Goal: Information Seeking & Learning: Learn about a topic

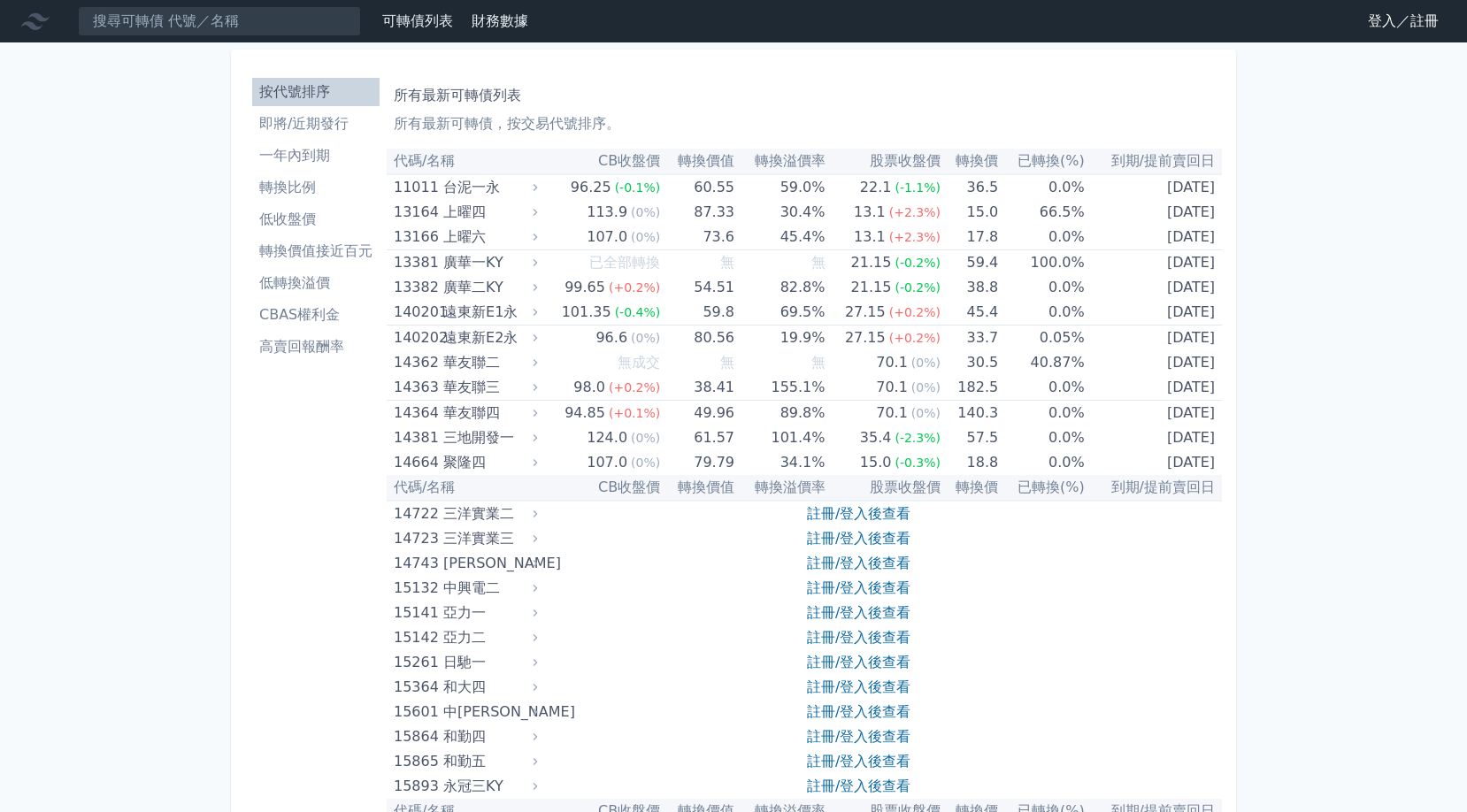
click at [972, 162] on th "轉換價" at bounding box center [969, 161] width 58 height 26
click at [869, 518] on link "註冊/登入後查看" at bounding box center [858, 513] width 104 height 16
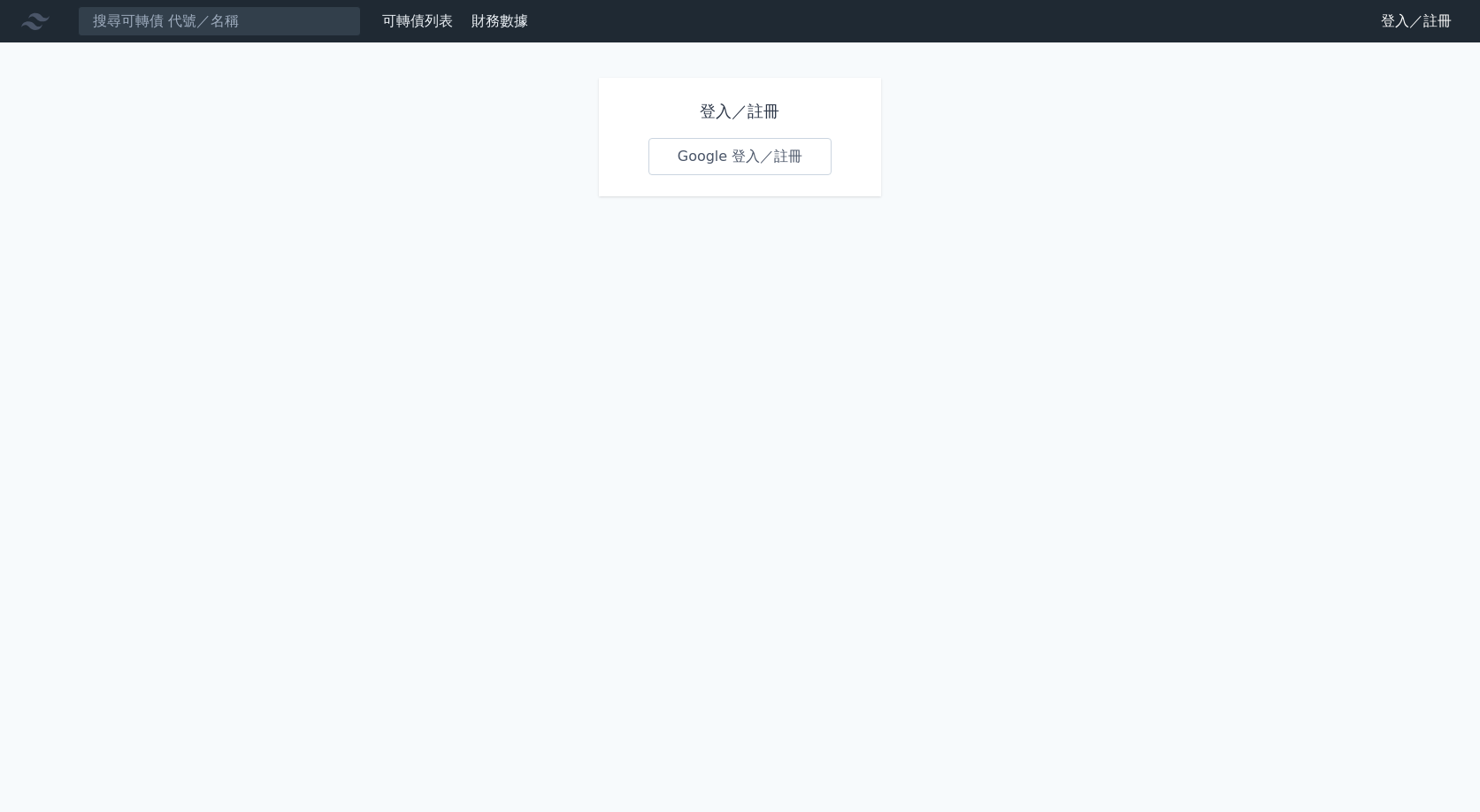
click at [740, 168] on link "Google 登入／註冊" at bounding box center [740, 157] width 184 height 37
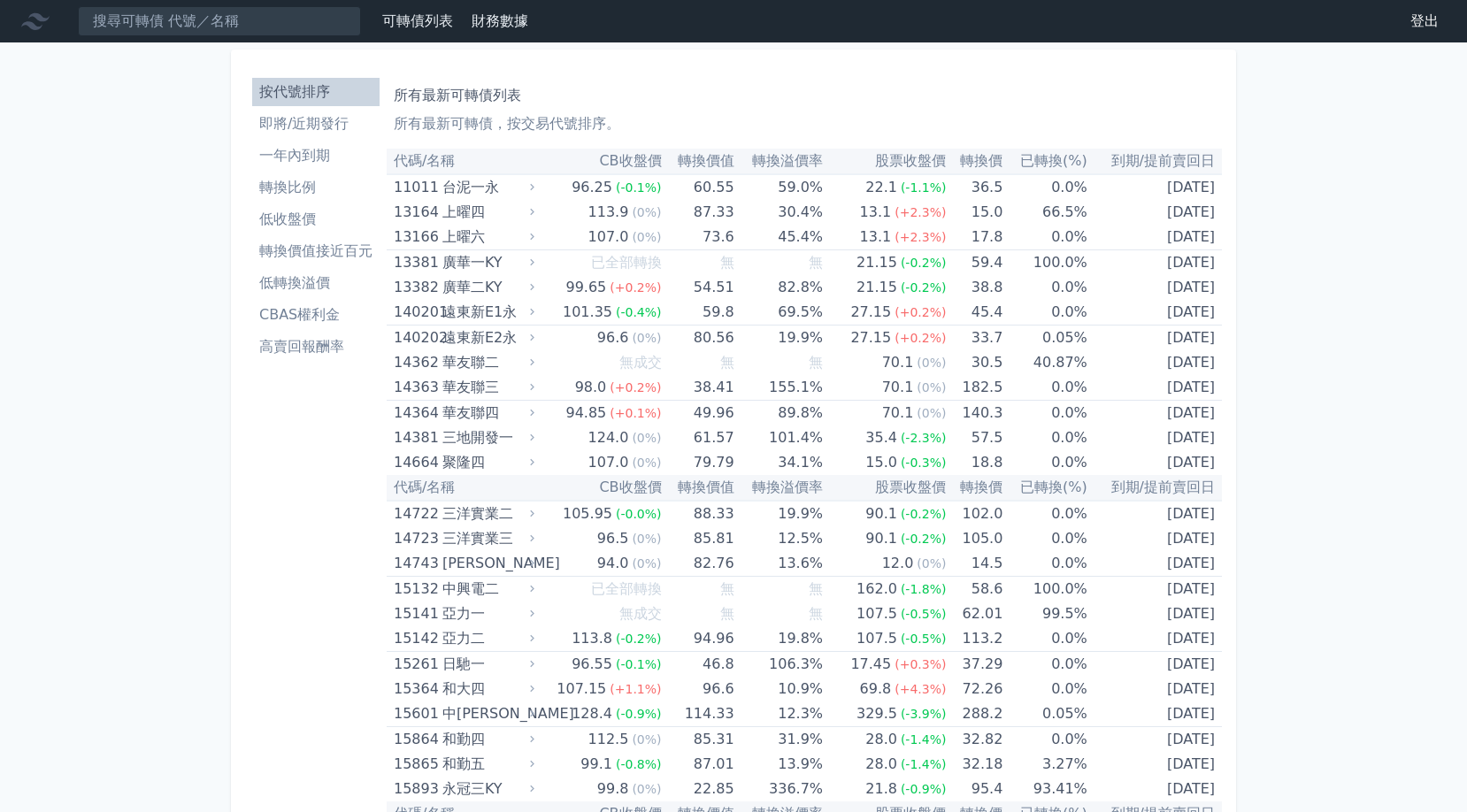
click at [1054, 162] on th "已轉換(%)" at bounding box center [1044, 161] width 84 height 26
click at [324, 130] on li "即將/近期發行" at bounding box center [315, 124] width 128 height 21
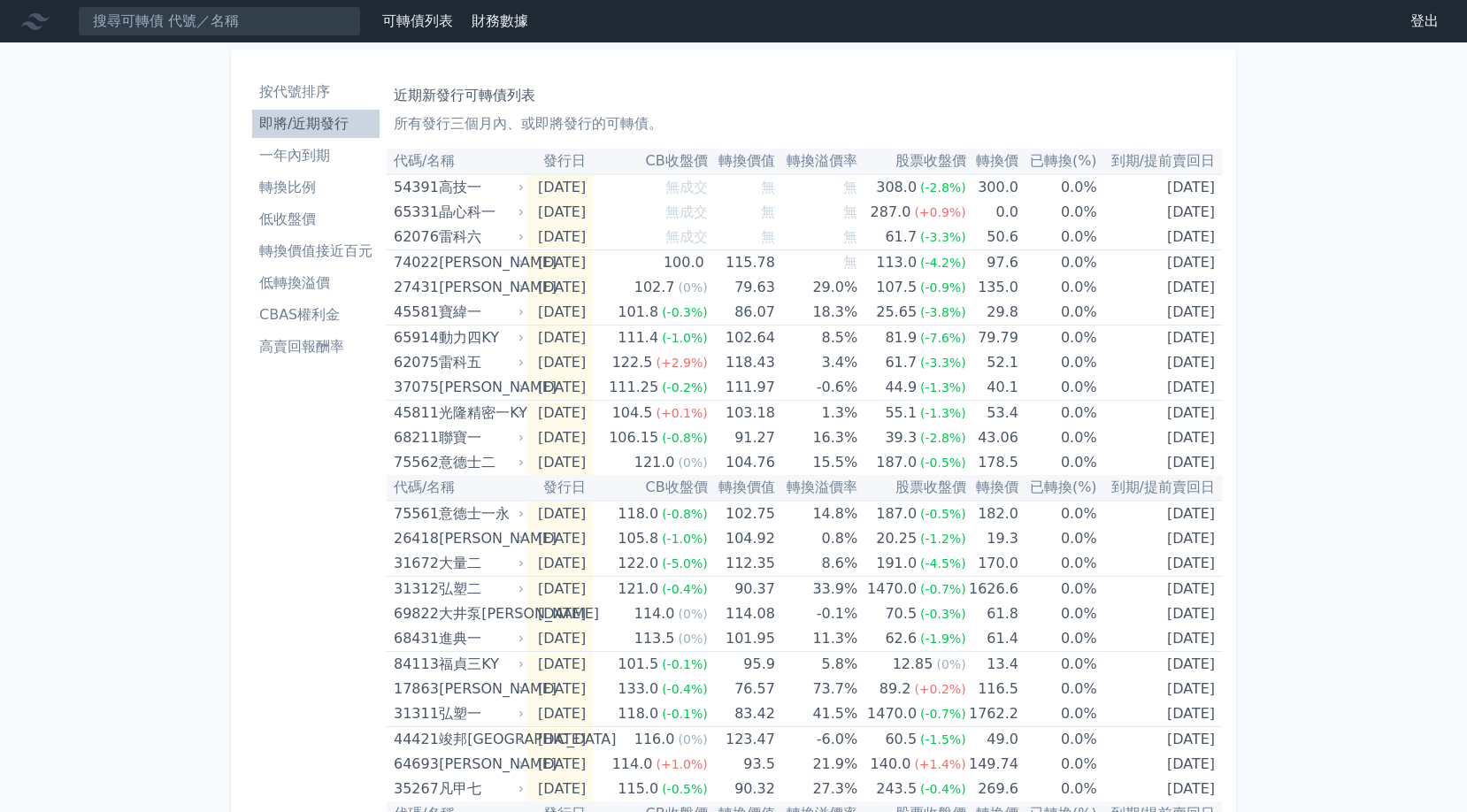
click at [327, 194] on li "轉換比例" at bounding box center [315, 187] width 128 height 21
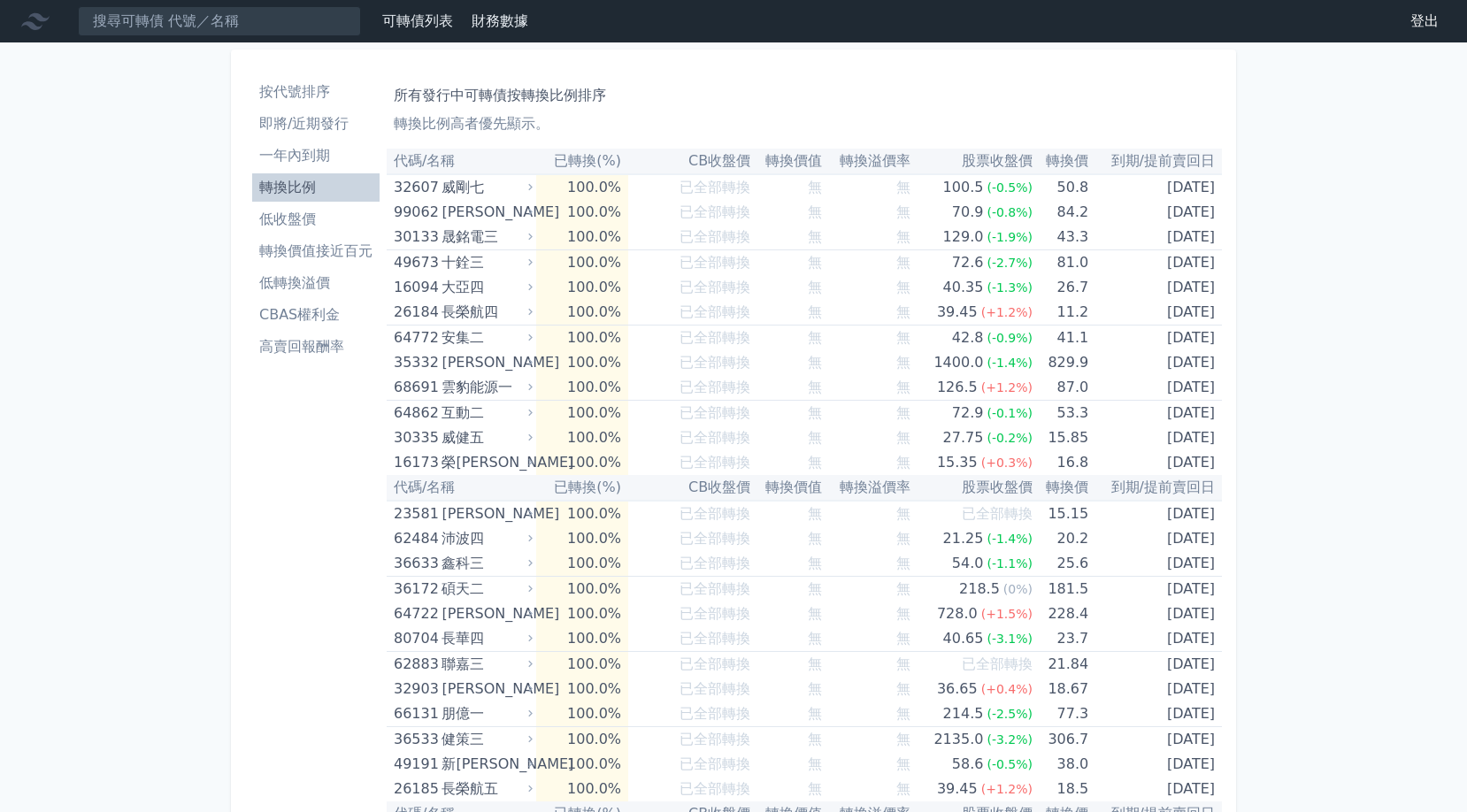
click at [324, 153] on li "一年內到期" at bounding box center [315, 156] width 128 height 21
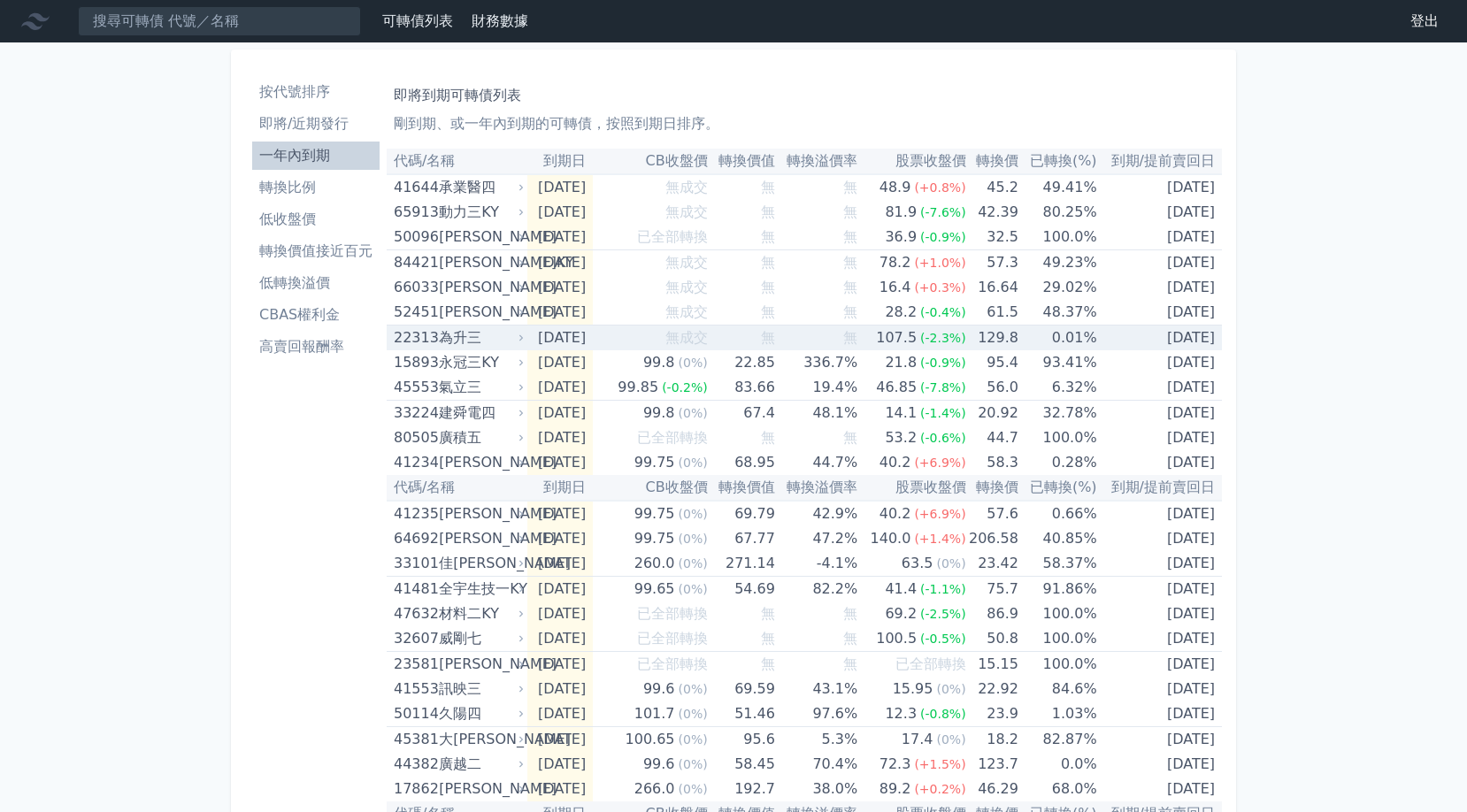
click at [439, 341] on div "為升三" at bounding box center [480, 338] width 82 height 25
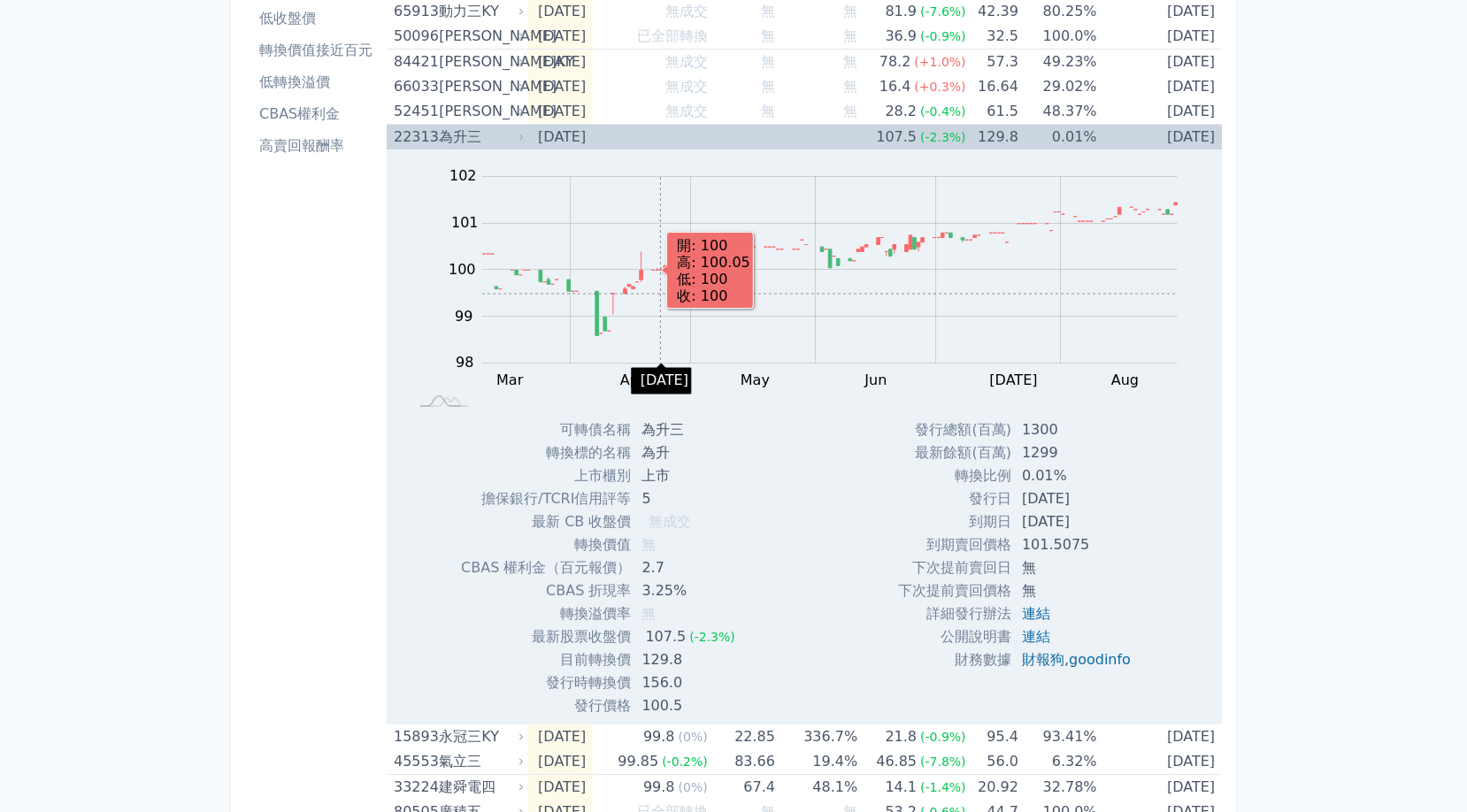
scroll to position [214, 0]
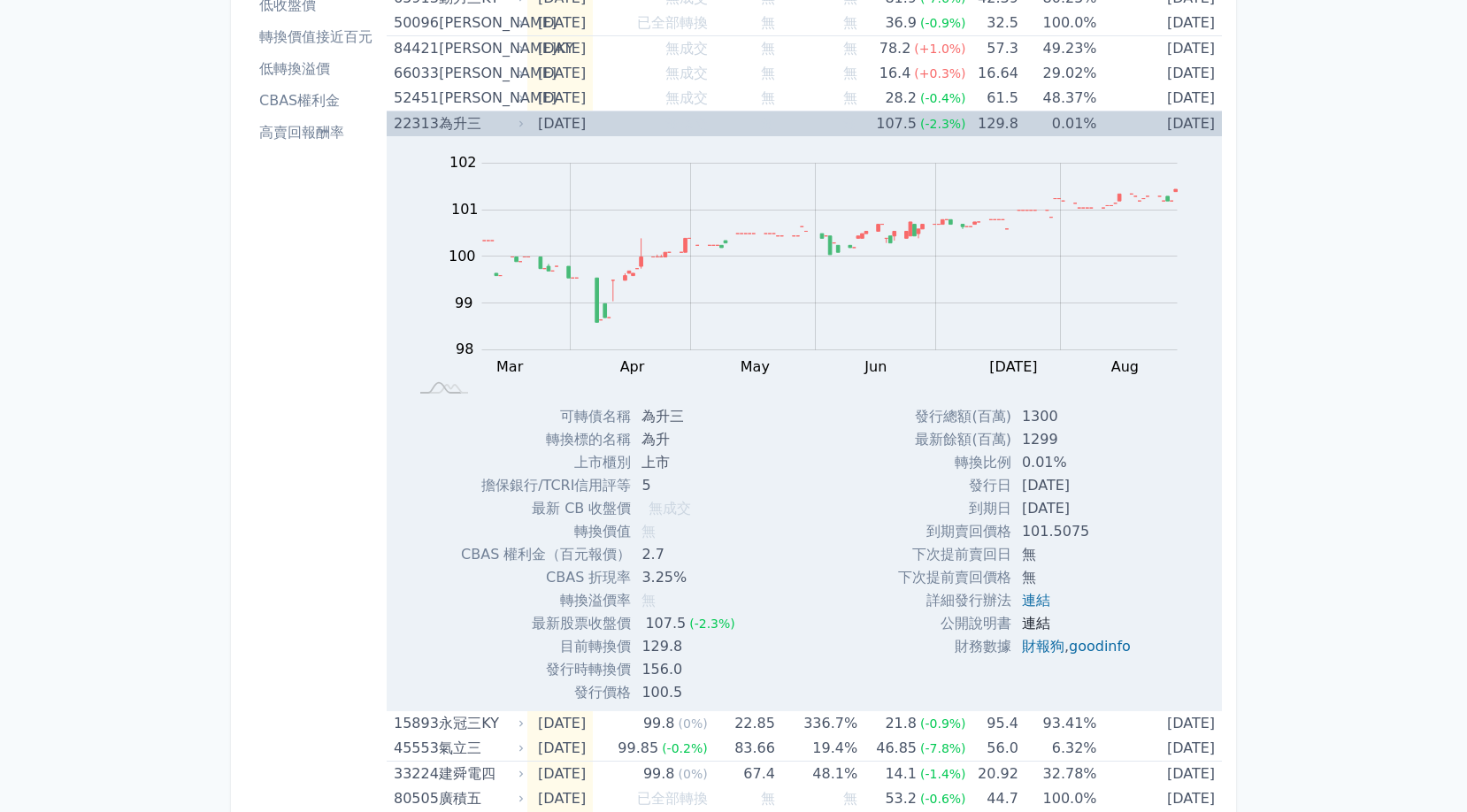
click at [1034, 627] on link "連結" at bounding box center [1035, 623] width 28 height 16
click at [1038, 603] on link "連結" at bounding box center [1035, 600] width 28 height 16
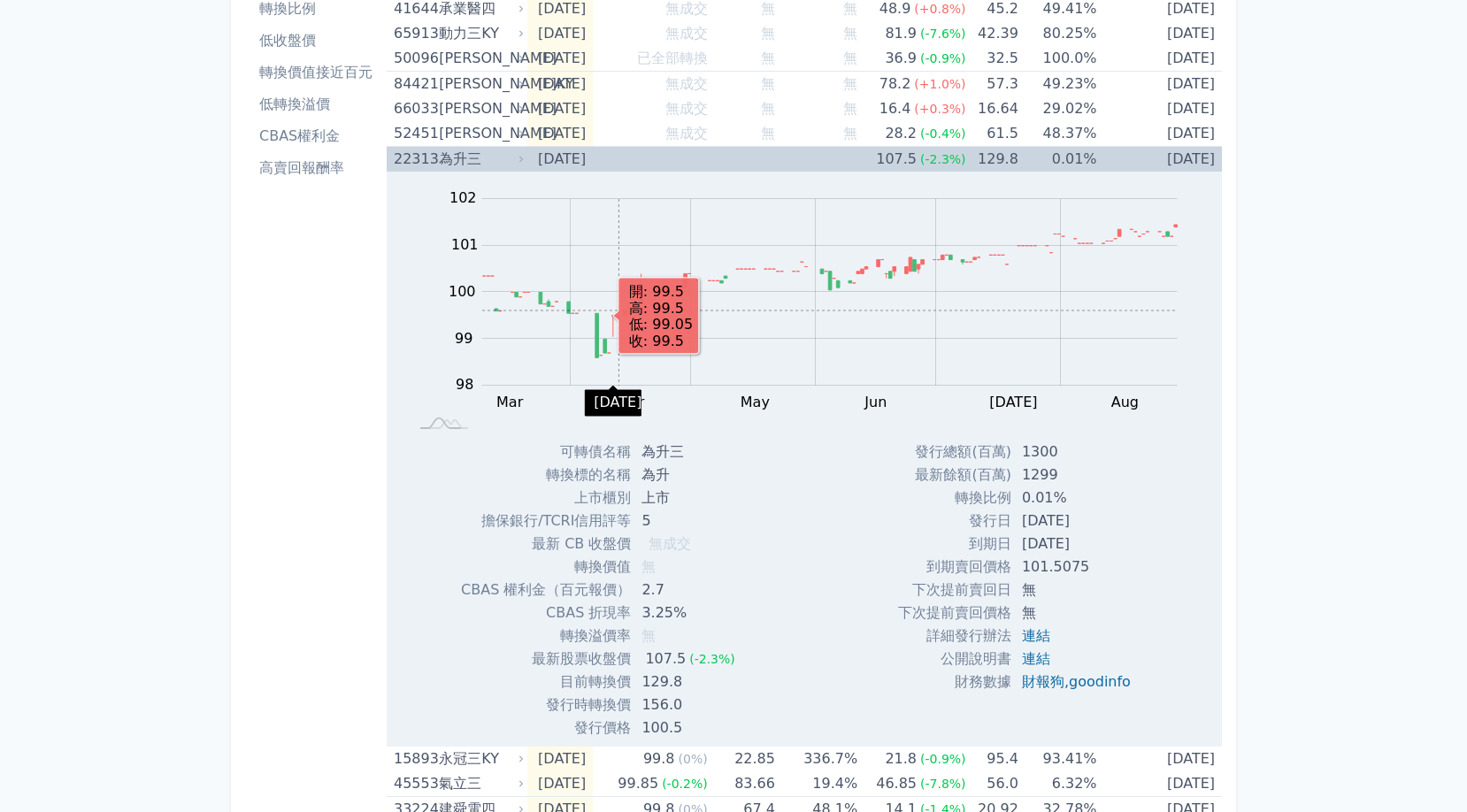
scroll to position [143, 0]
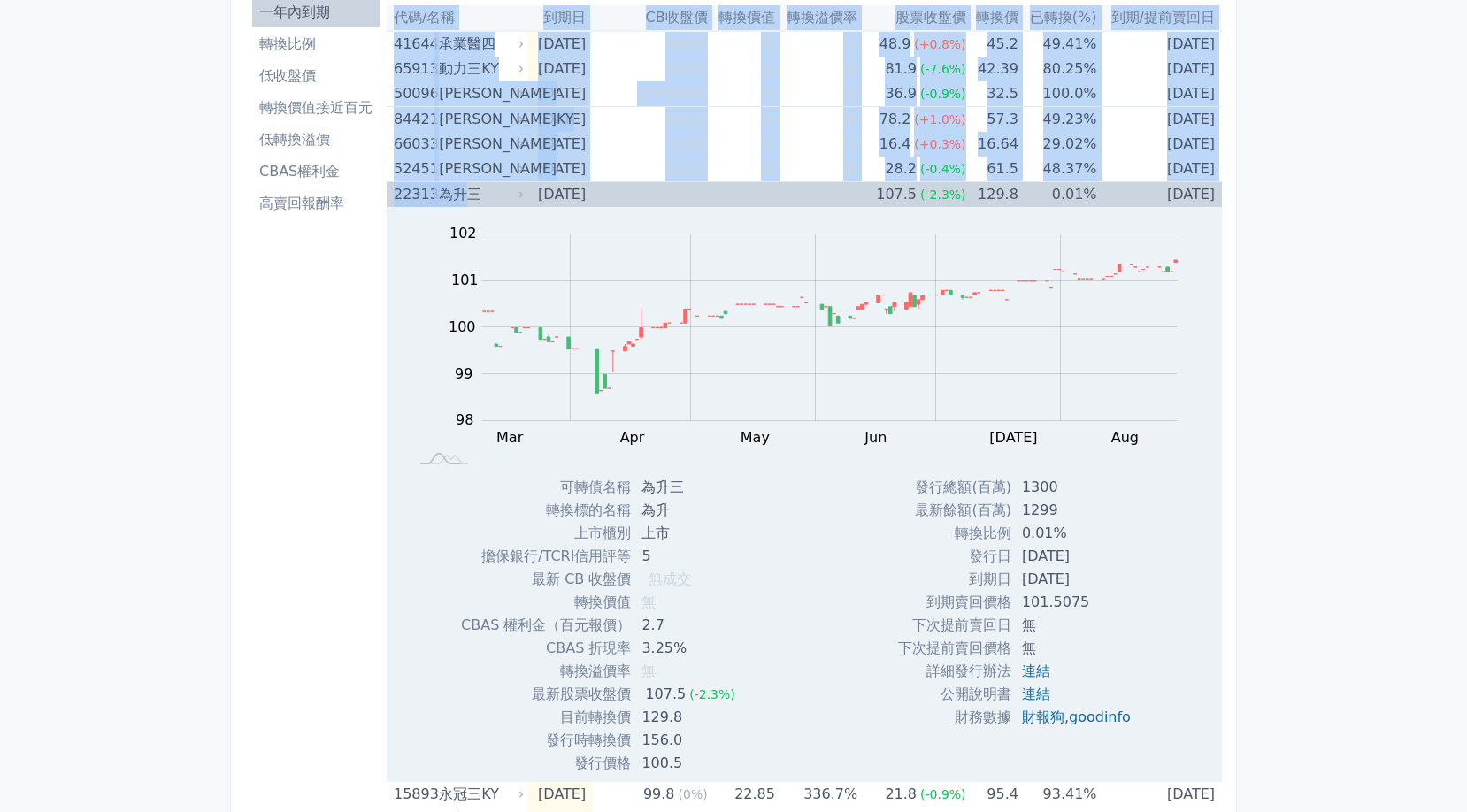
drag, startPoint x: 383, startPoint y: 194, endPoint x: 473, endPoint y: 196, distance: 90.0
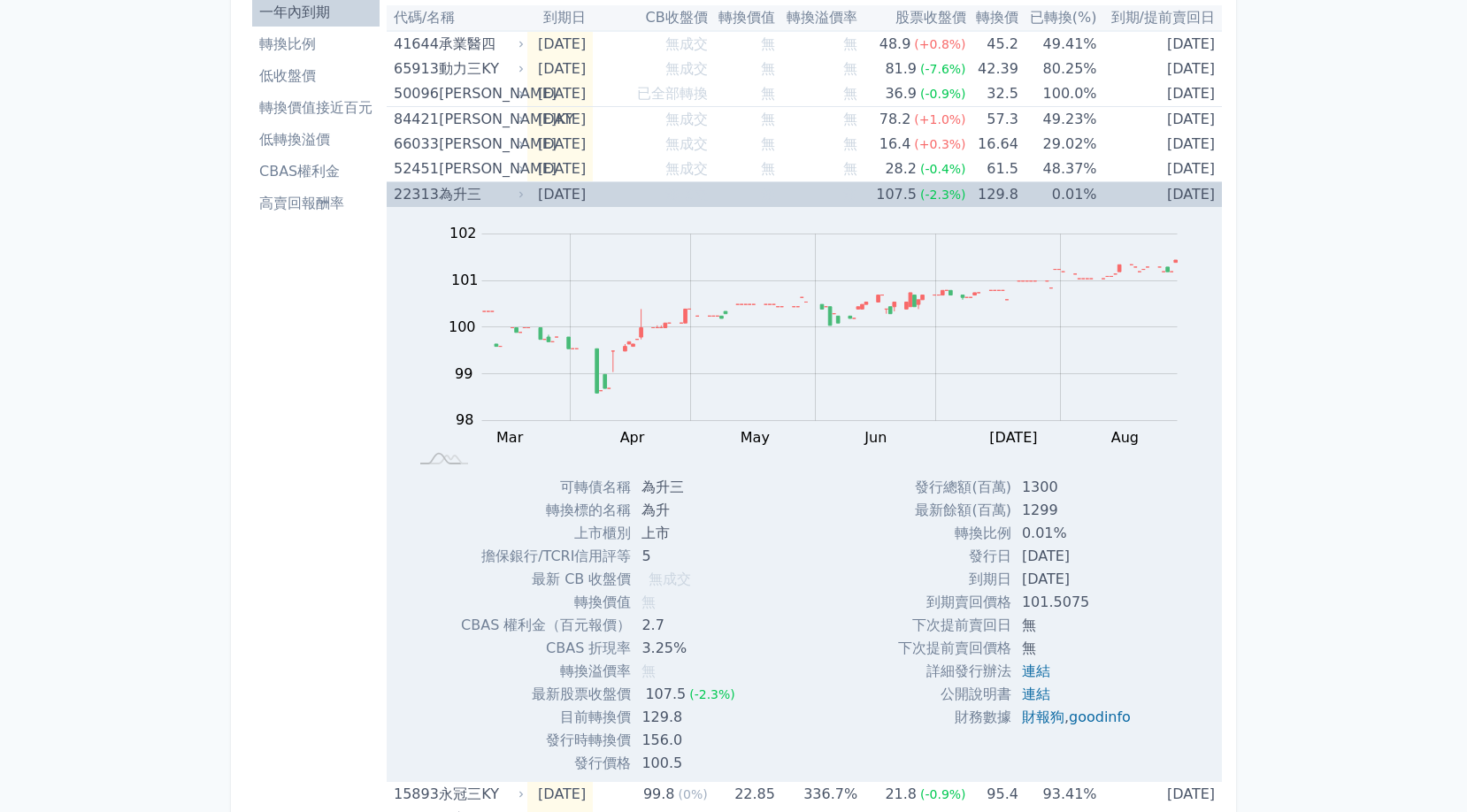
click at [394, 289] on div "Zoom Out 100.0 97.5 98 98.5 99 103 100 102 101 97 96 L Mar Apr May Jun [DATE] A…" at bounding box center [803, 341] width 833 height 269
drag, startPoint x: 398, startPoint y: 198, endPoint x: 482, endPoint y: 198, distance: 84.0
click at [482, 198] on div "22313 為升三" at bounding box center [455, 195] width 122 height 25
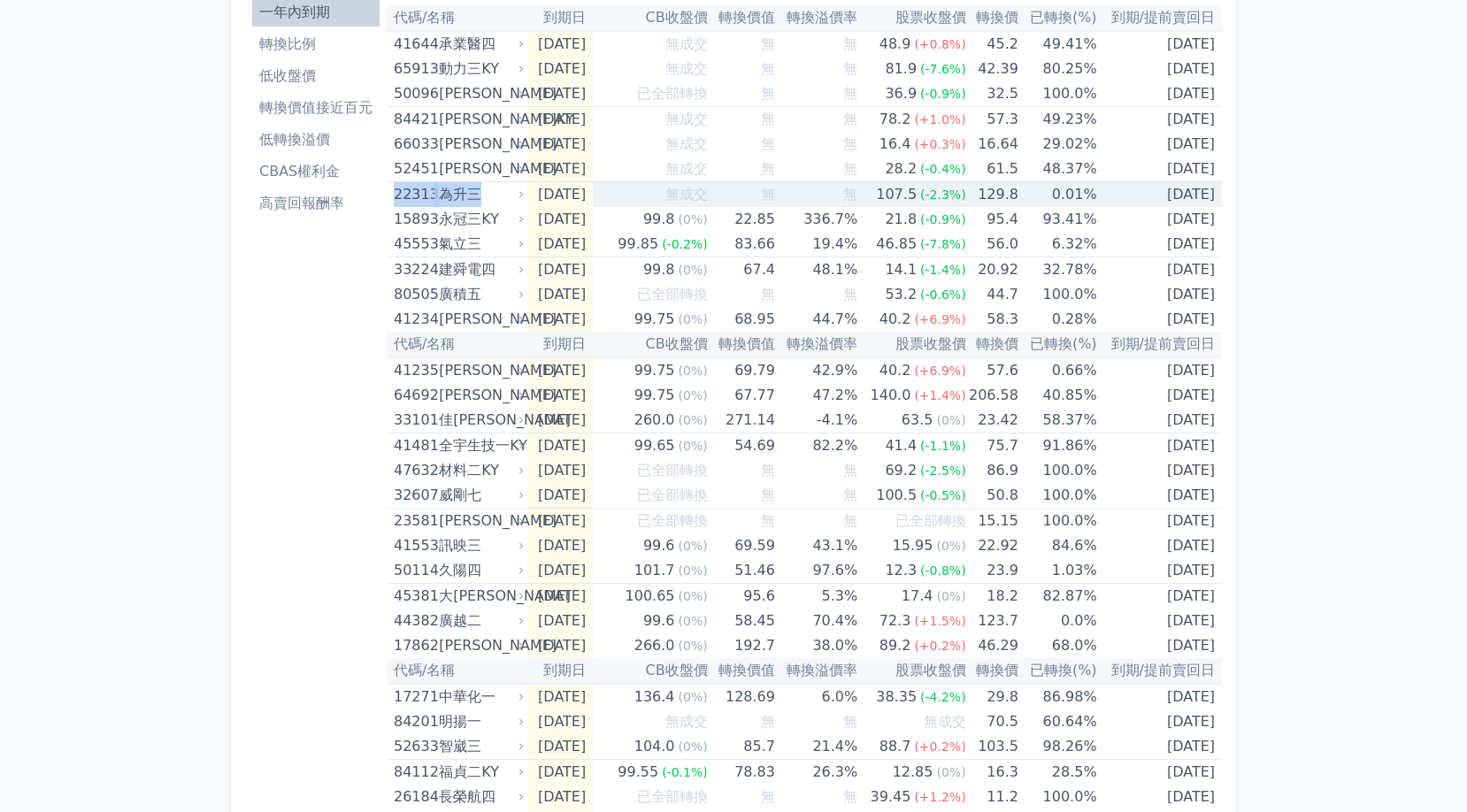
copy div "22313 為升三"
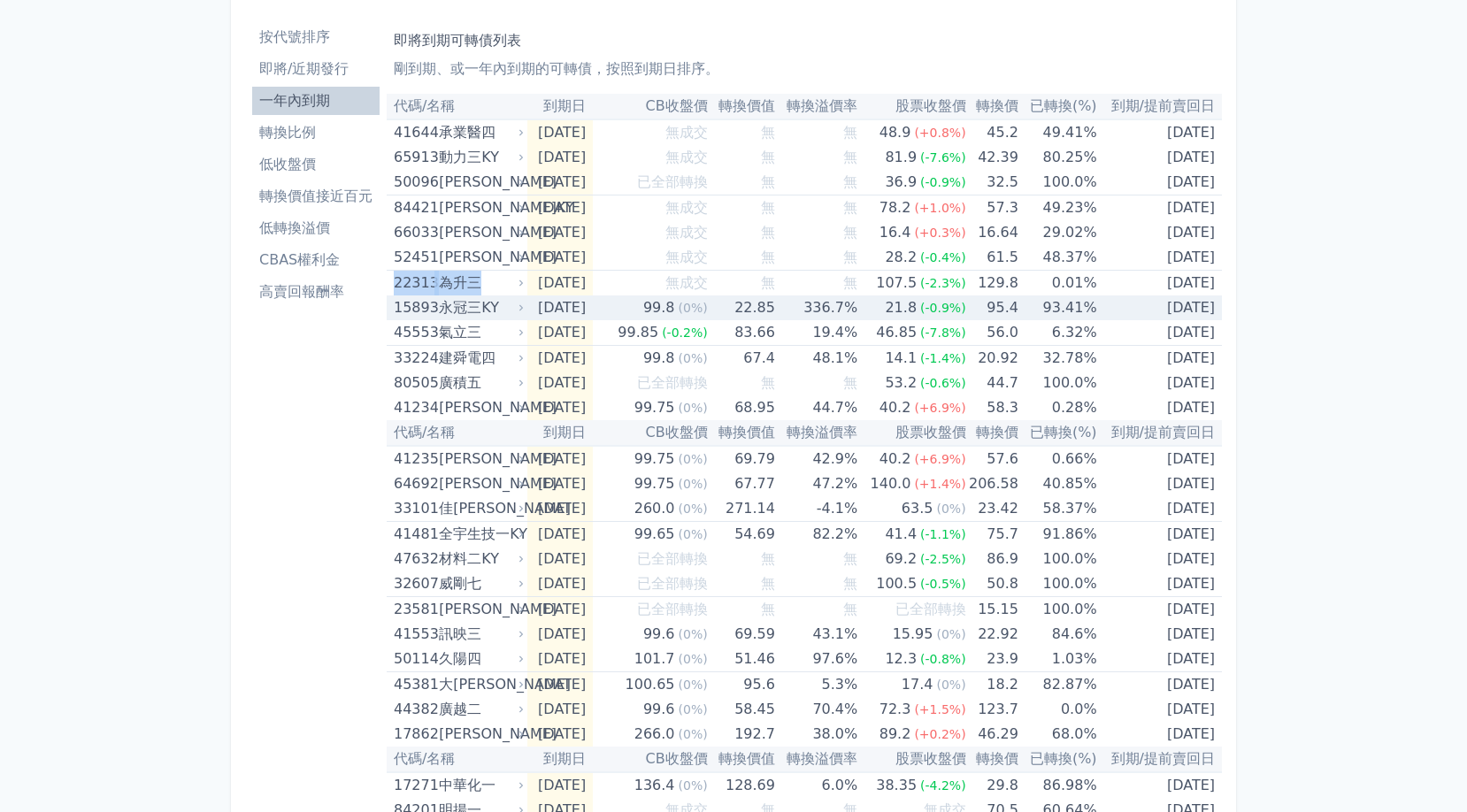
scroll to position [44, 0]
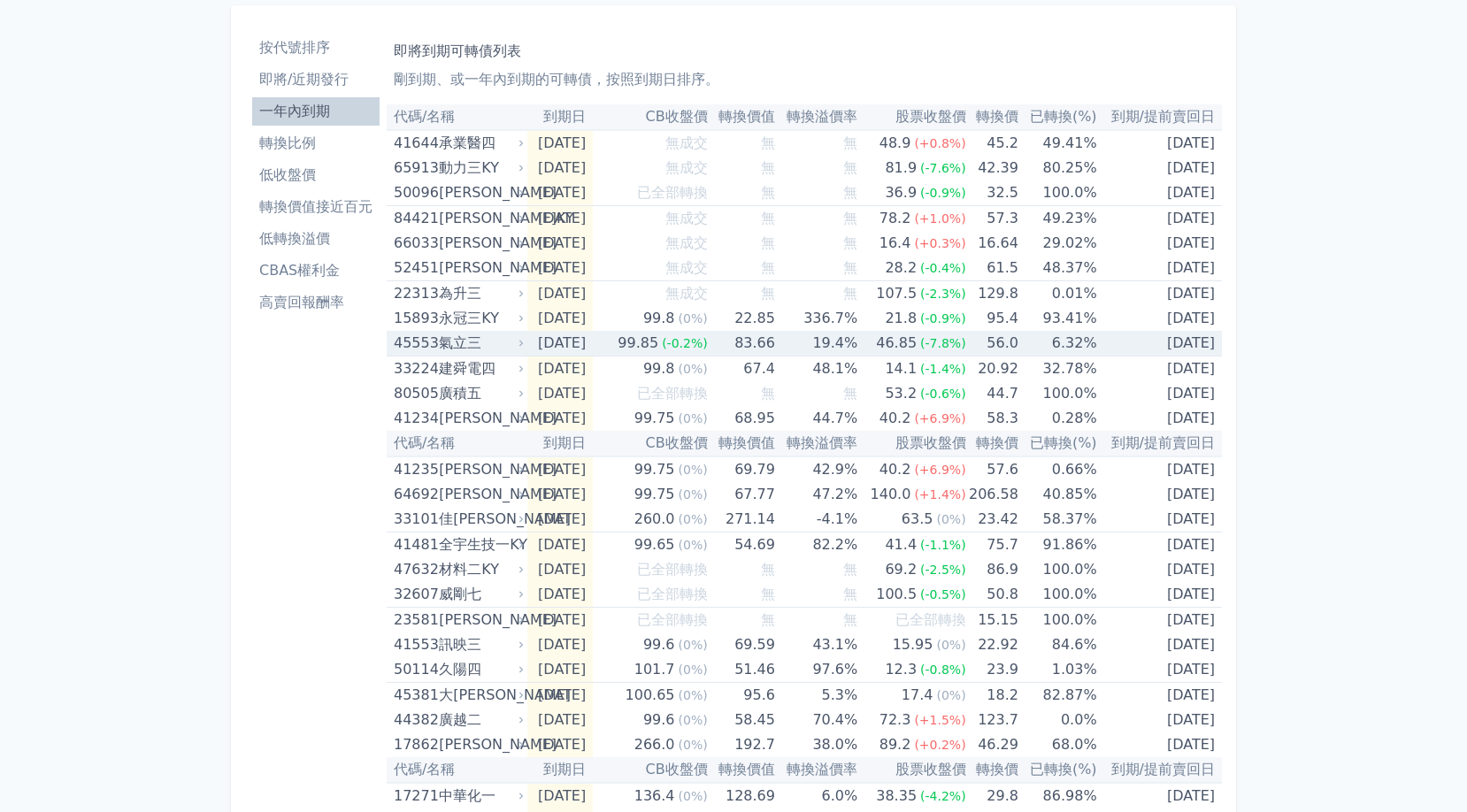
click at [442, 339] on div "氣立三" at bounding box center [480, 343] width 82 height 25
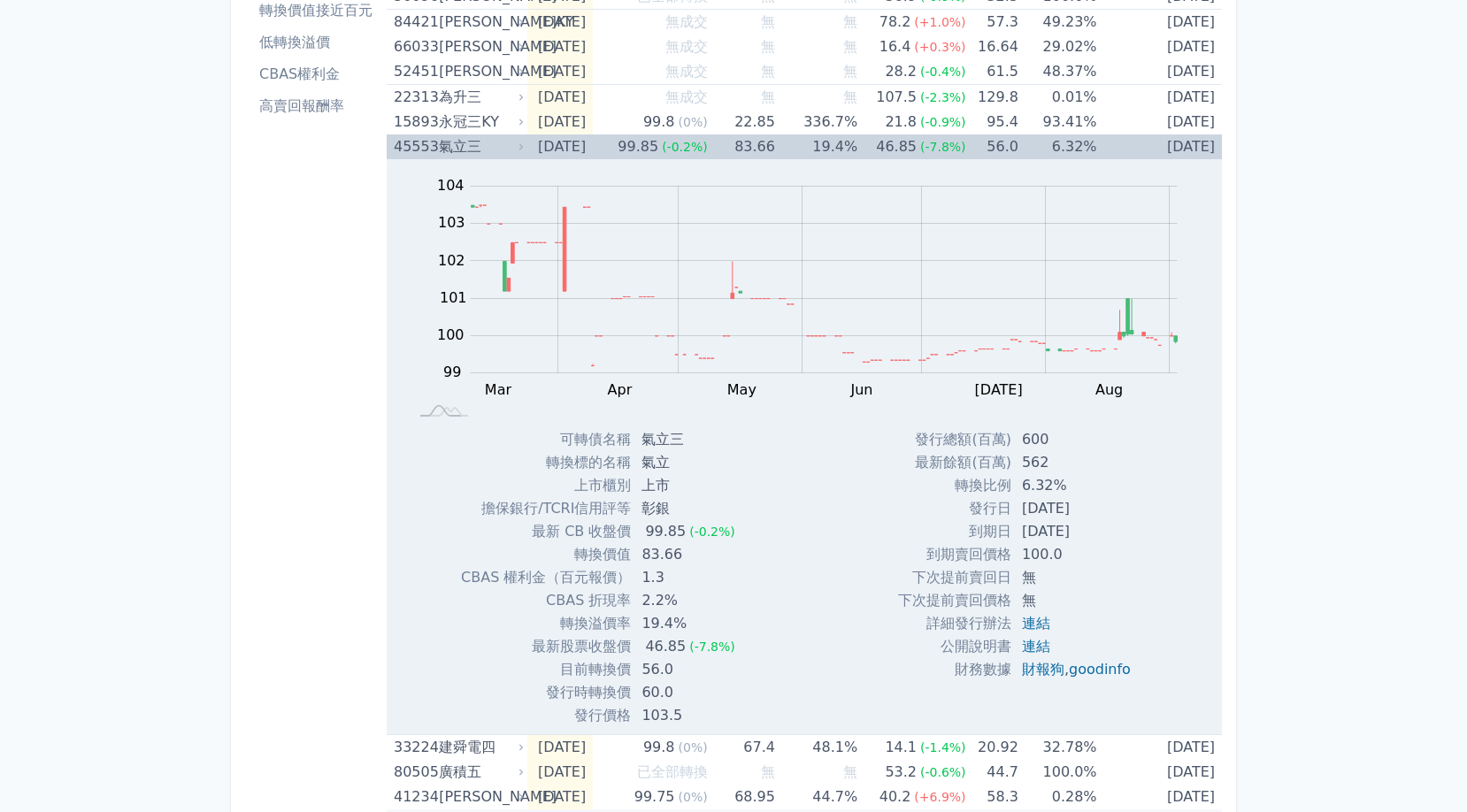
scroll to position [241, 0]
drag, startPoint x: 649, startPoint y: 623, endPoint x: 674, endPoint y: 623, distance: 25.0
click at [674, 623] on td "19.4%" at bounding box center [689, 623] width 117 height 23
click at [1036, 623] on link "連結" at bounding box center [1035, 622] width 28 height 16
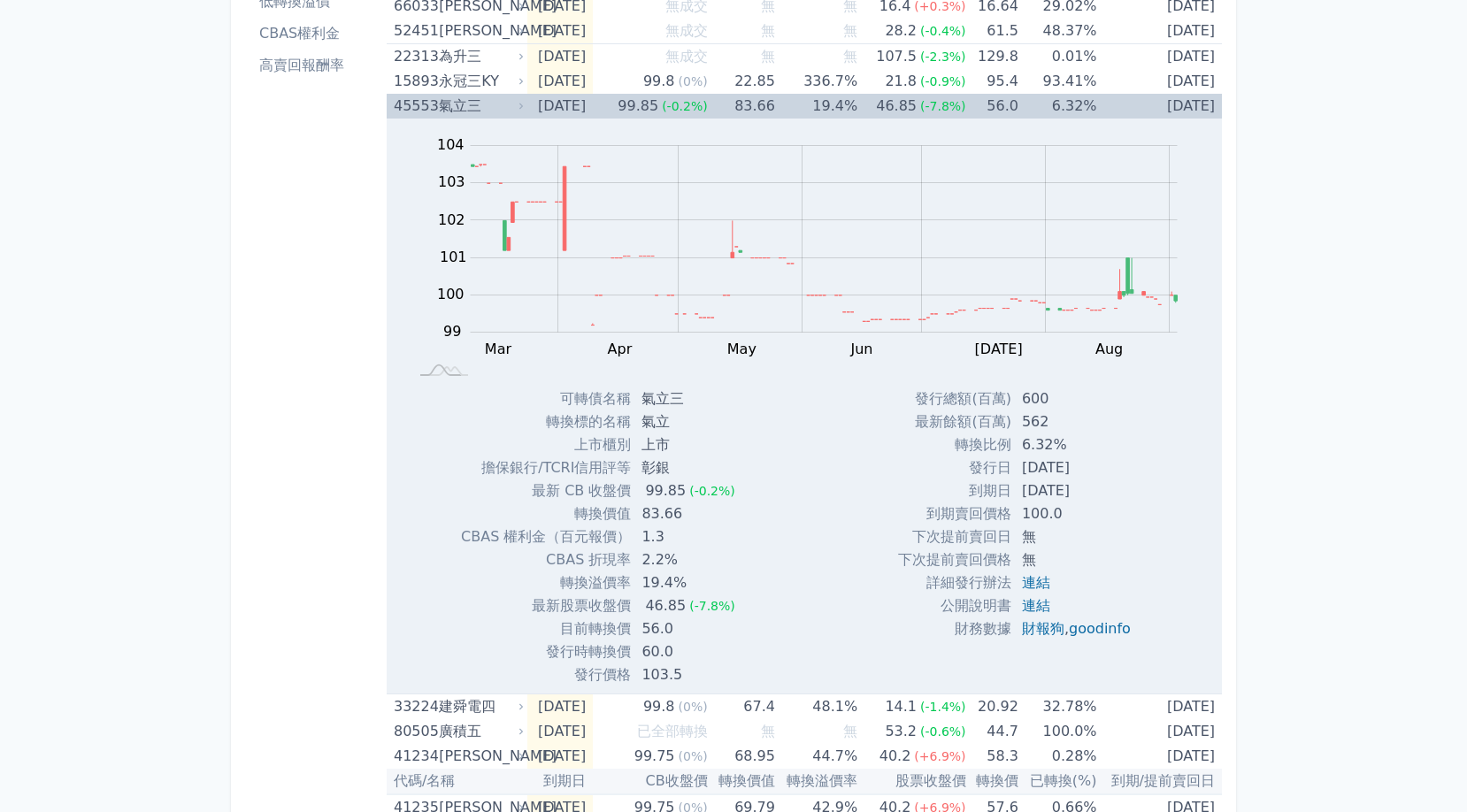
scroll to position [292, 0]
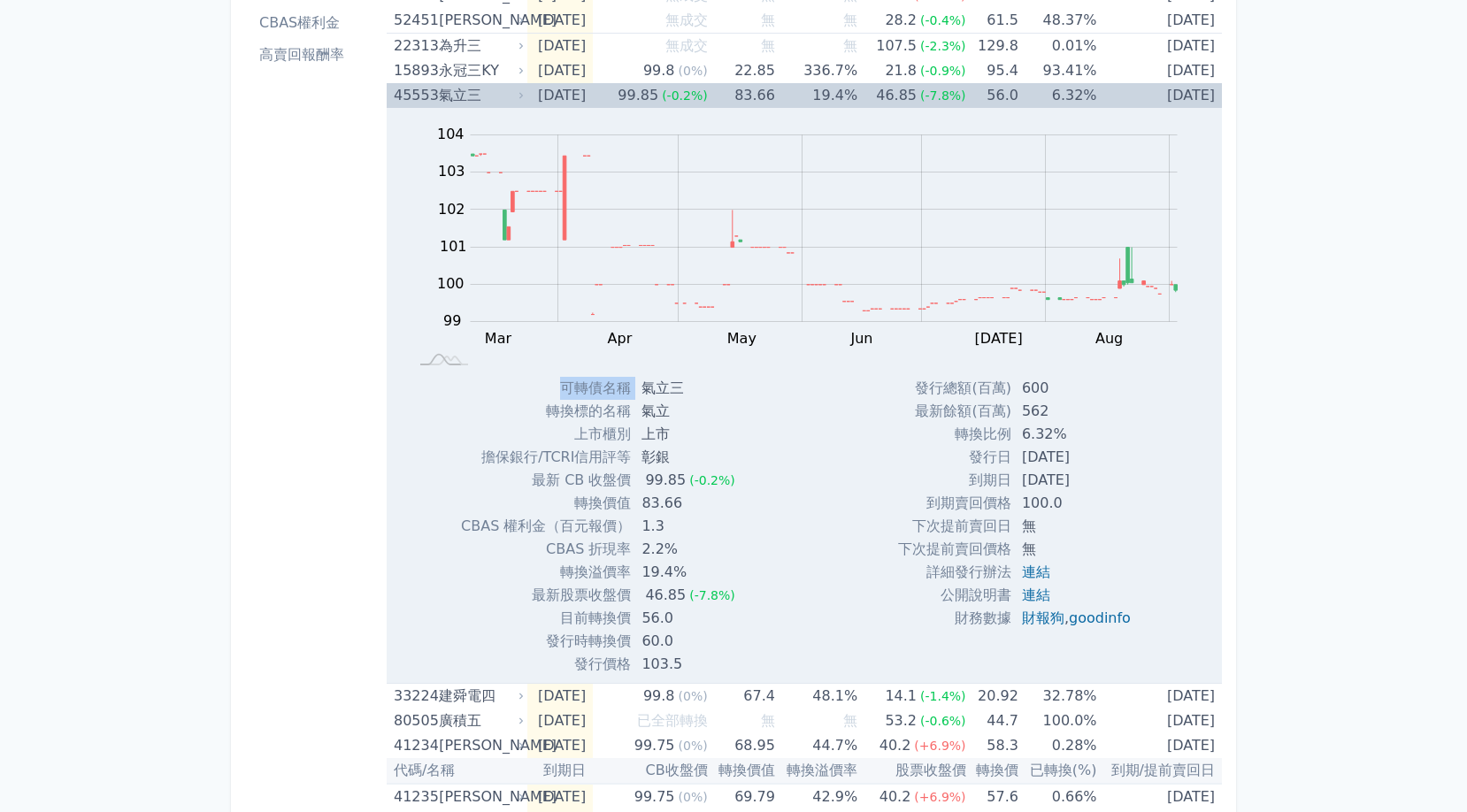
drag, startPoint x: 648, startPoint y: 383, endPoint x: 751, endPoint y: 387, distance: 103.1
click at [751, 387] on div "可轉債名稱 氣立三 轉換標的名稱 氣立 上市櫃別 上市 擔保銀行/TCRI信用評等 彰銀 最新 CB 收盤價 99.85 (-0.2%) 轉換價值 1.3" at bounding box center [605, 526] width 331 height 299
click at [884, 406] on div "發行總額(百萬) 600 最新餘額(百萬) 562 轉換比例 6.32% 發行日 [DATE] 到期日 [DATE] 100.0 無" at bounding box center [1021, 526] width 289 height 299
click at [1036, 595] on link "連結" at bounding box center [1035, 594] width 28 height 16
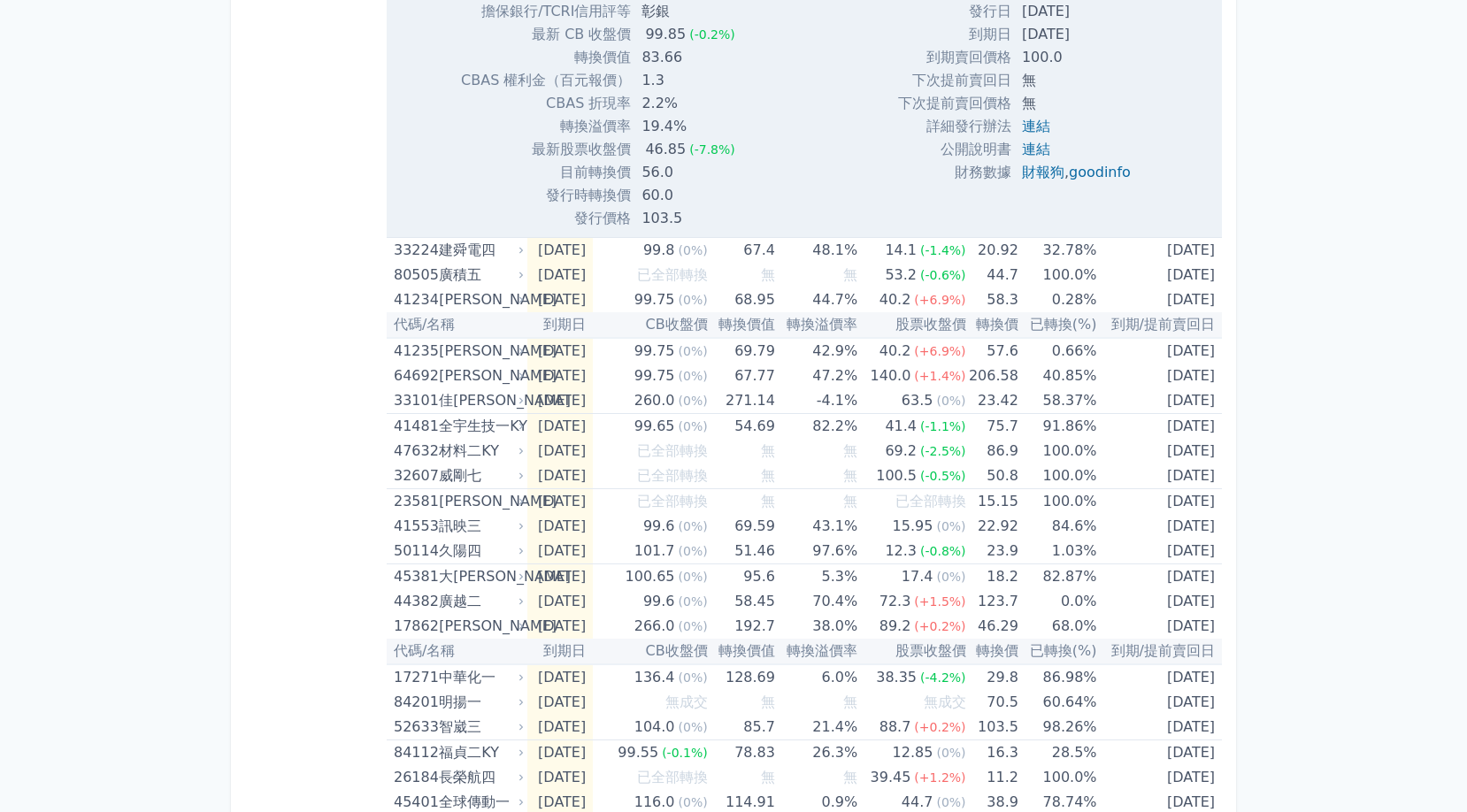
scroll to position [752, 0]
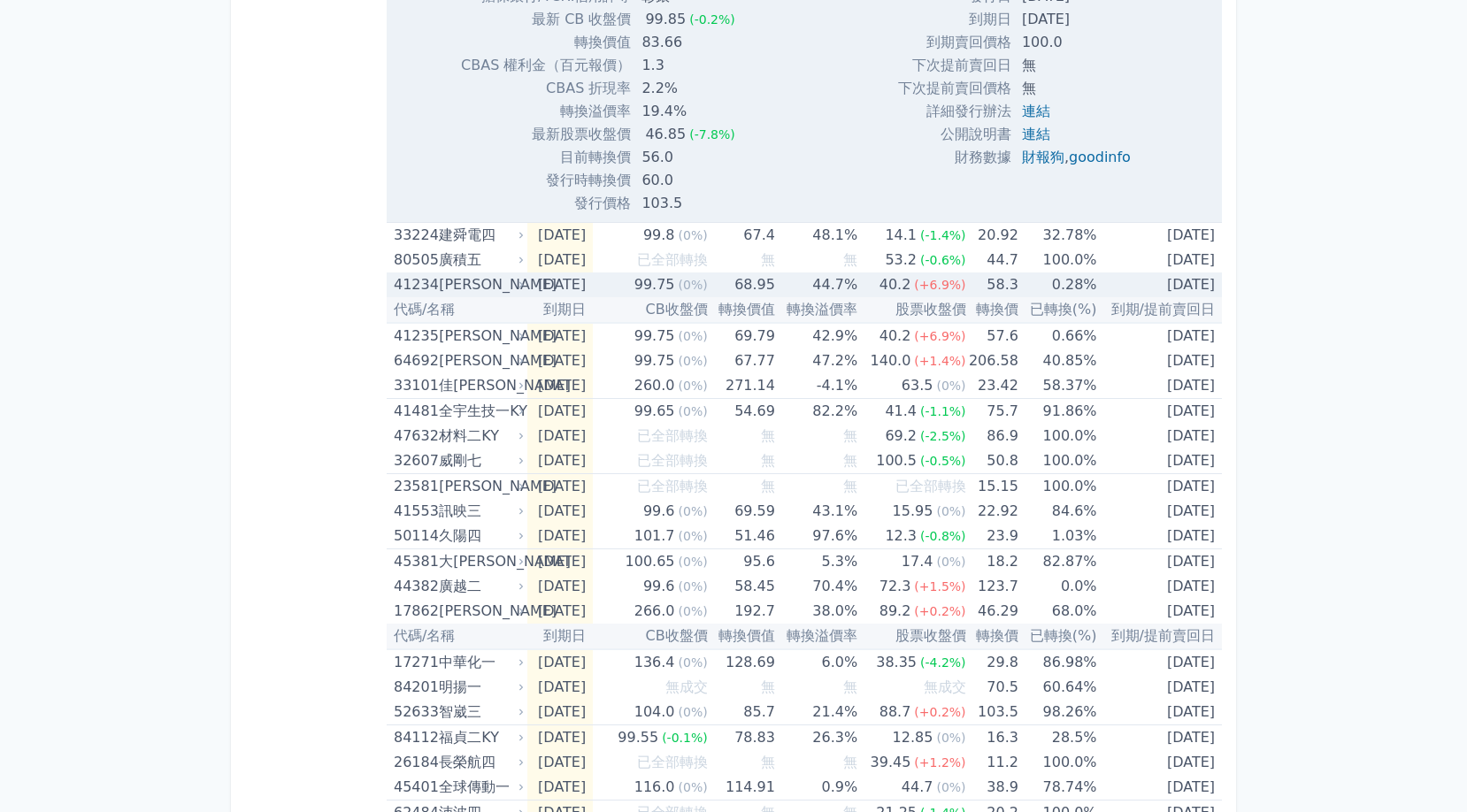
click at [483, 285] on div "[PERSON_NAME]" at bounding box center [480, 284] width 82 height 25
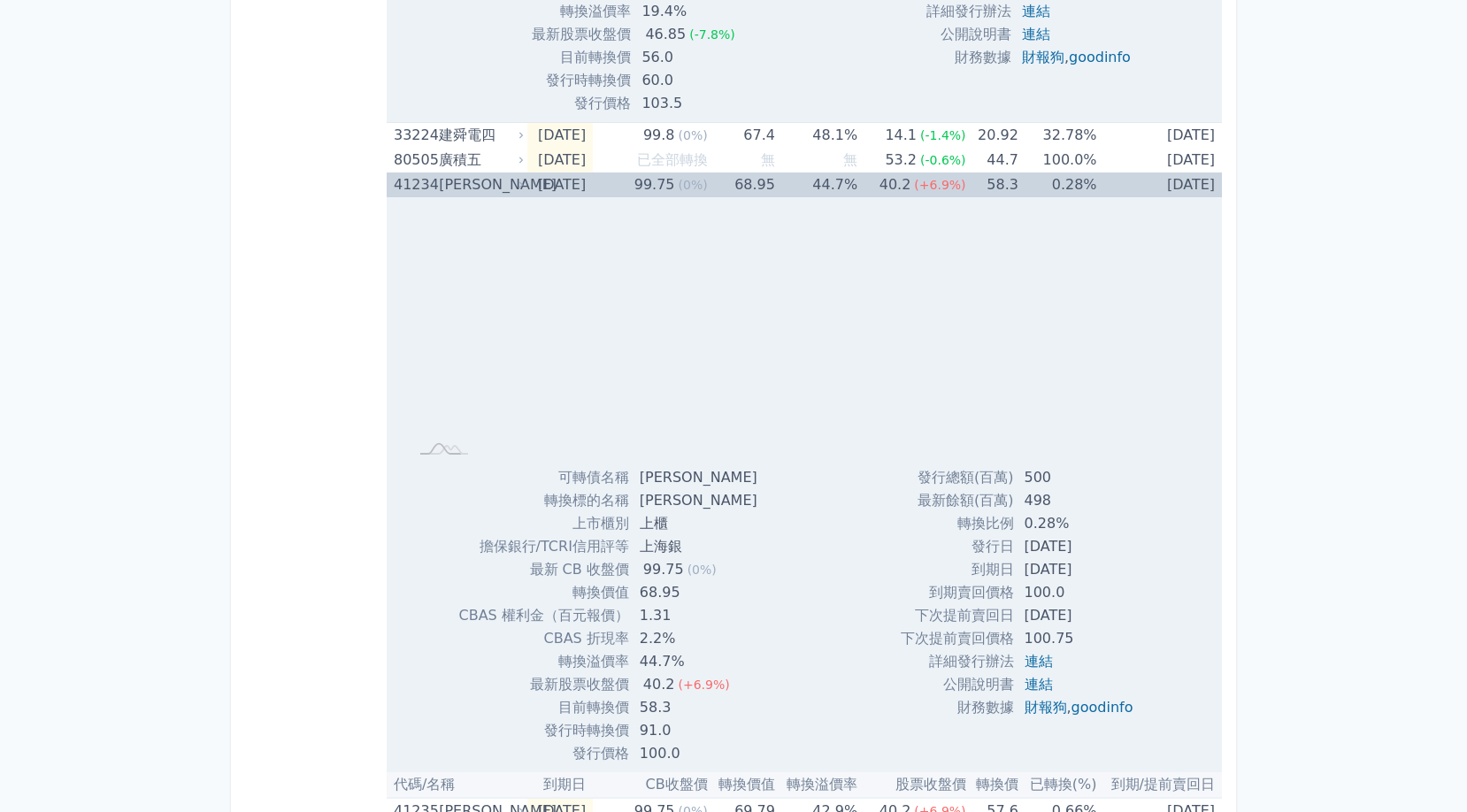
scroll to position [886, 0]
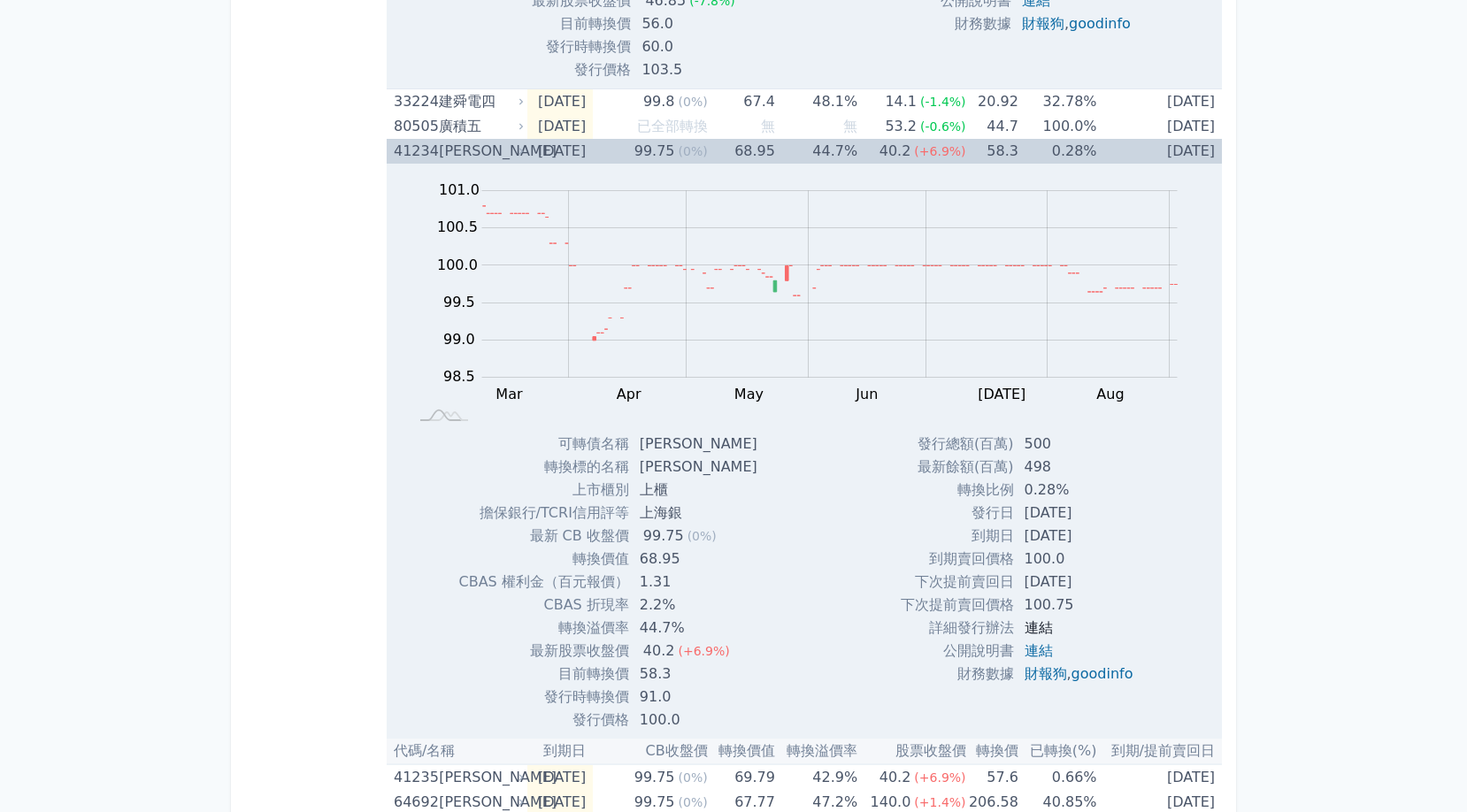
click at [1039, 628] on link "連結" at bounding box center [1038, 627] width 28 height 16
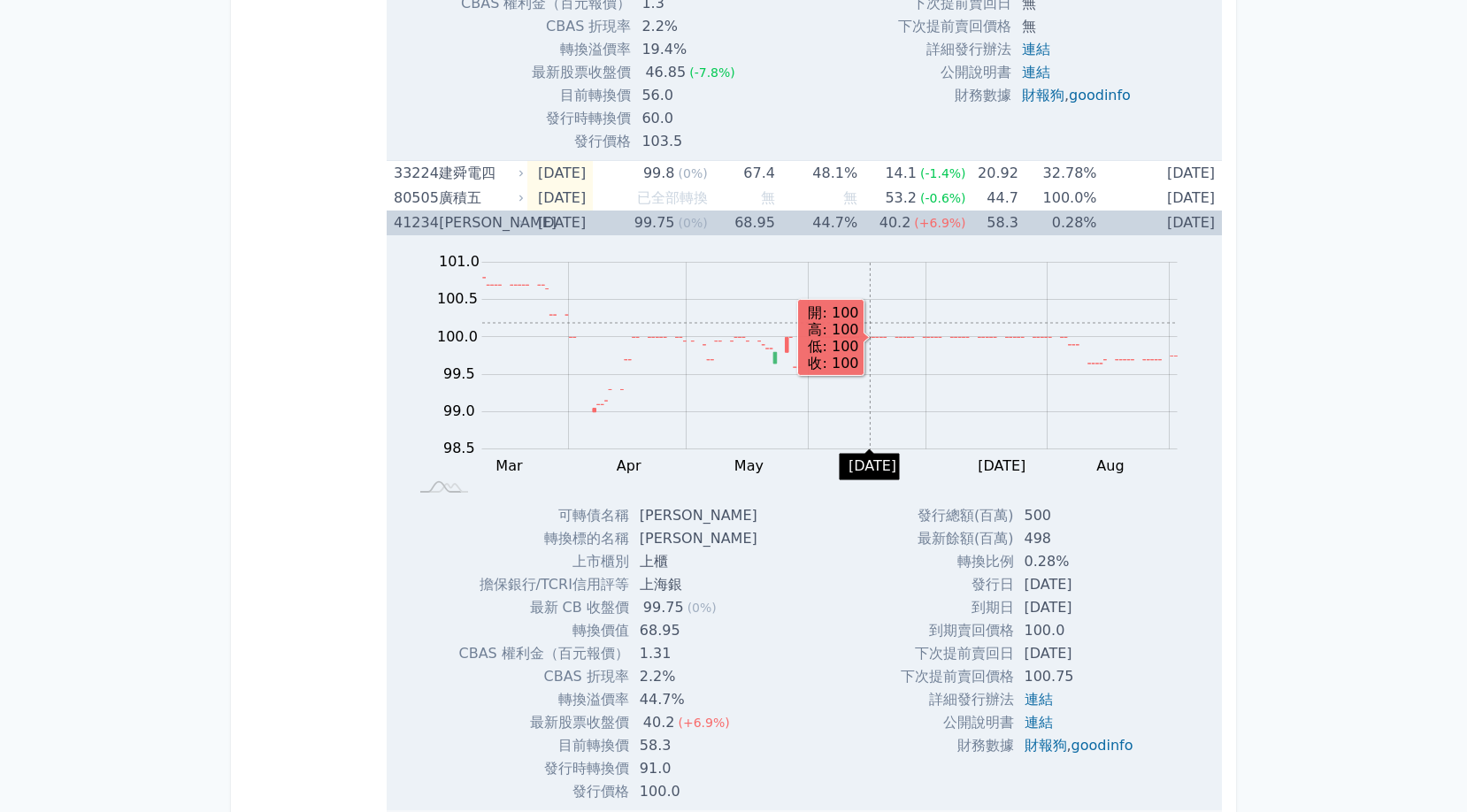
scroll to position [788, 0]
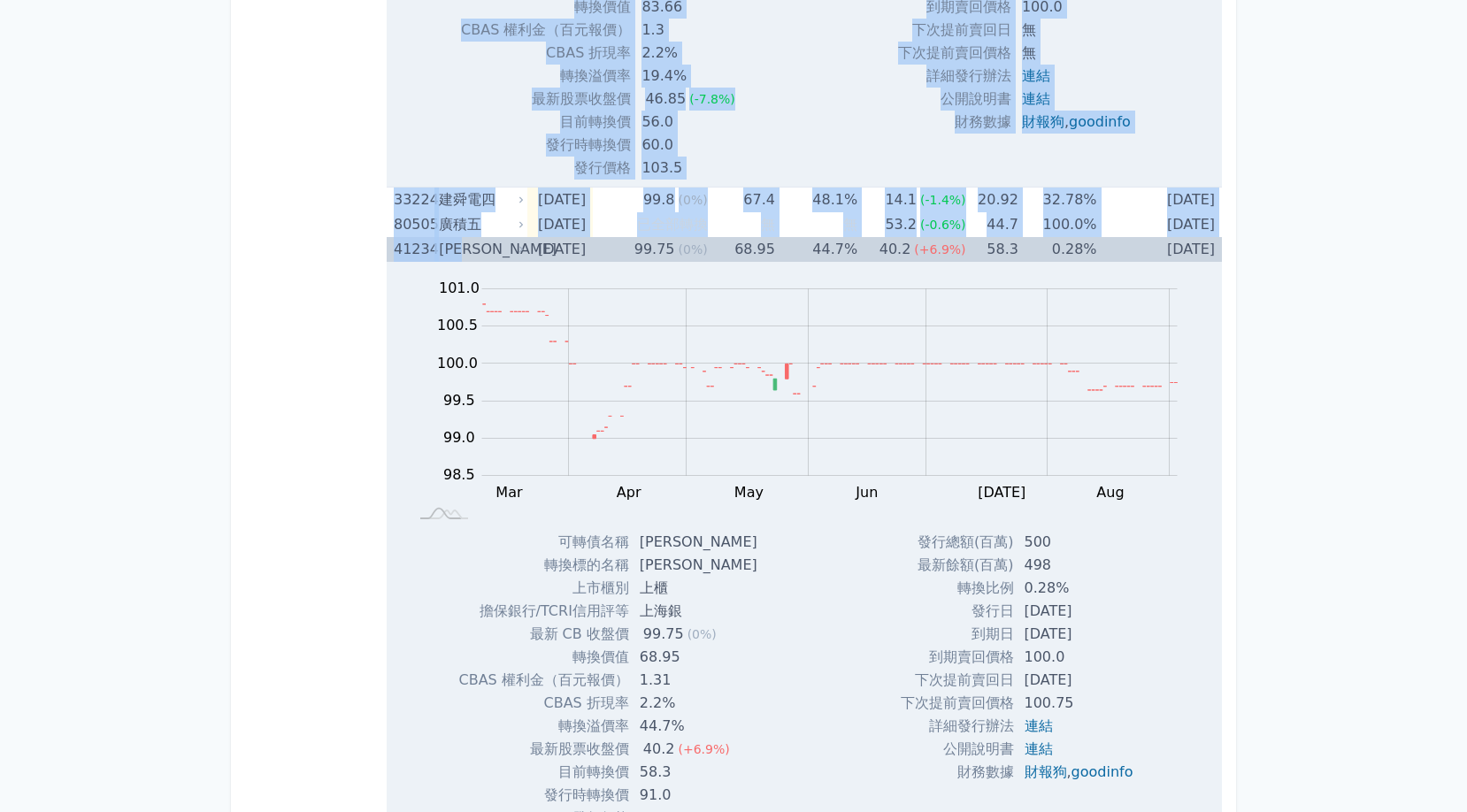
drag, startPoint x: 388, startPoint y: 247, endPoint x: 477, endPoint y: 252, distance: 89.1
click at [511, 259] on div "[PERSON_NAME]" at bounding box center [480, 250] width 82 height 25
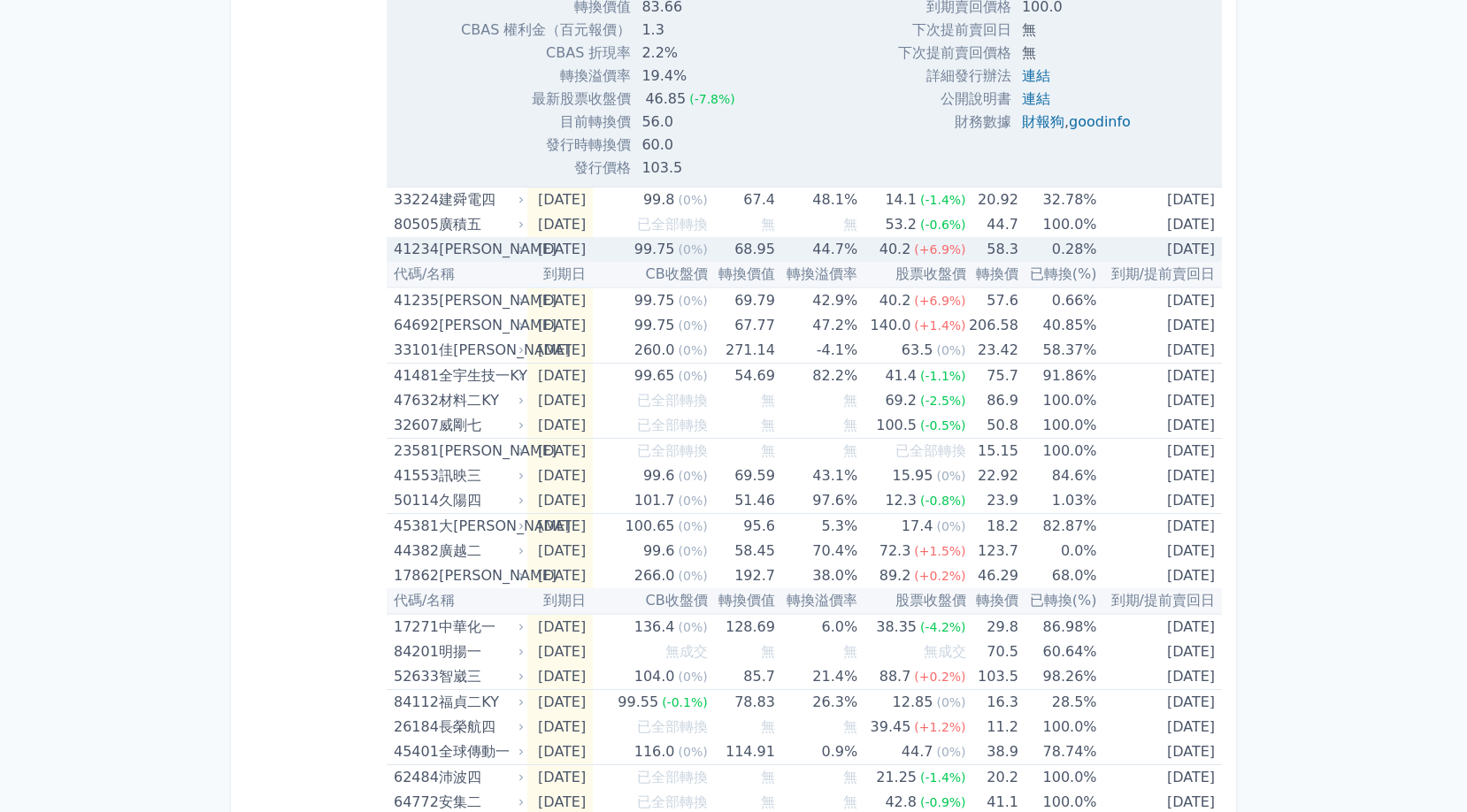
click at [503, 245] on div "[PERSON_NAME]" at bounding box center [480, 250] width 82 height 25
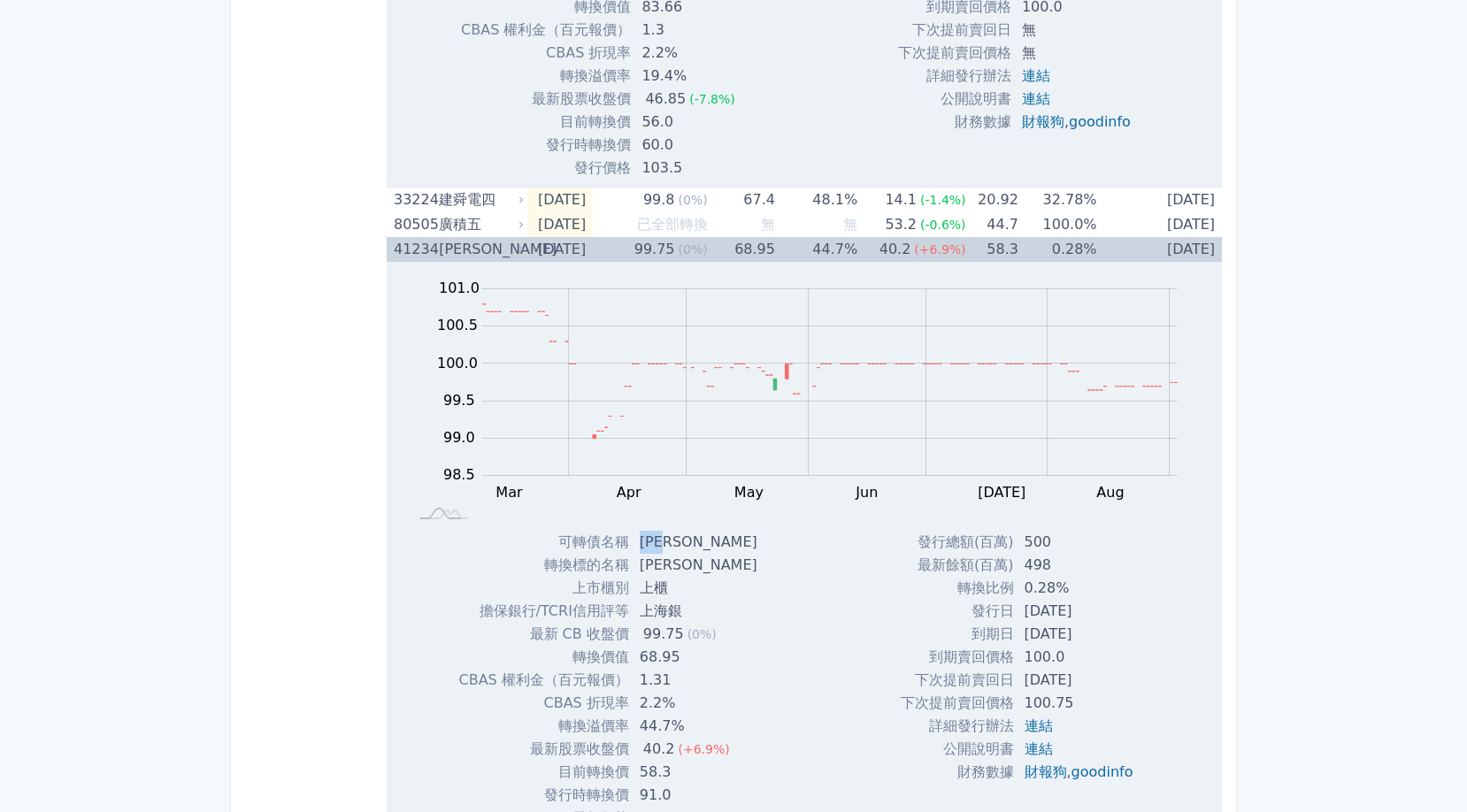
drag, startPoint x: 650, startPoint y: 542, endPoint x: 701, endPoint y: 542, distance: 51.0
click at [701, 542] on td "[PERSON_NAME]" at bounding box center [700, 542] width 142 height 23
copy td "[PERSON_NAME]"
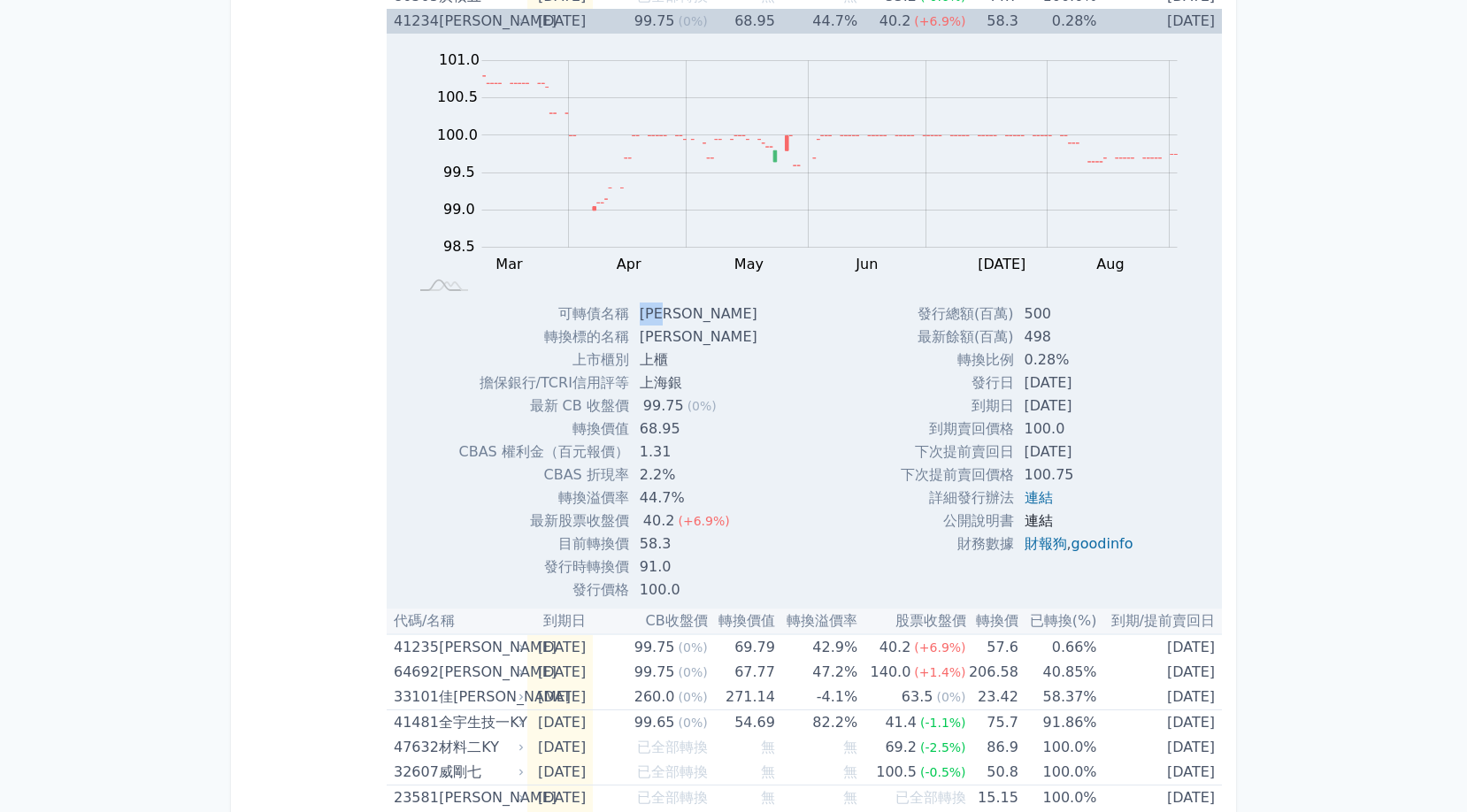
click at [1034, 521] on link "連結" at bounding box center [1038, 520] width 28 height 16
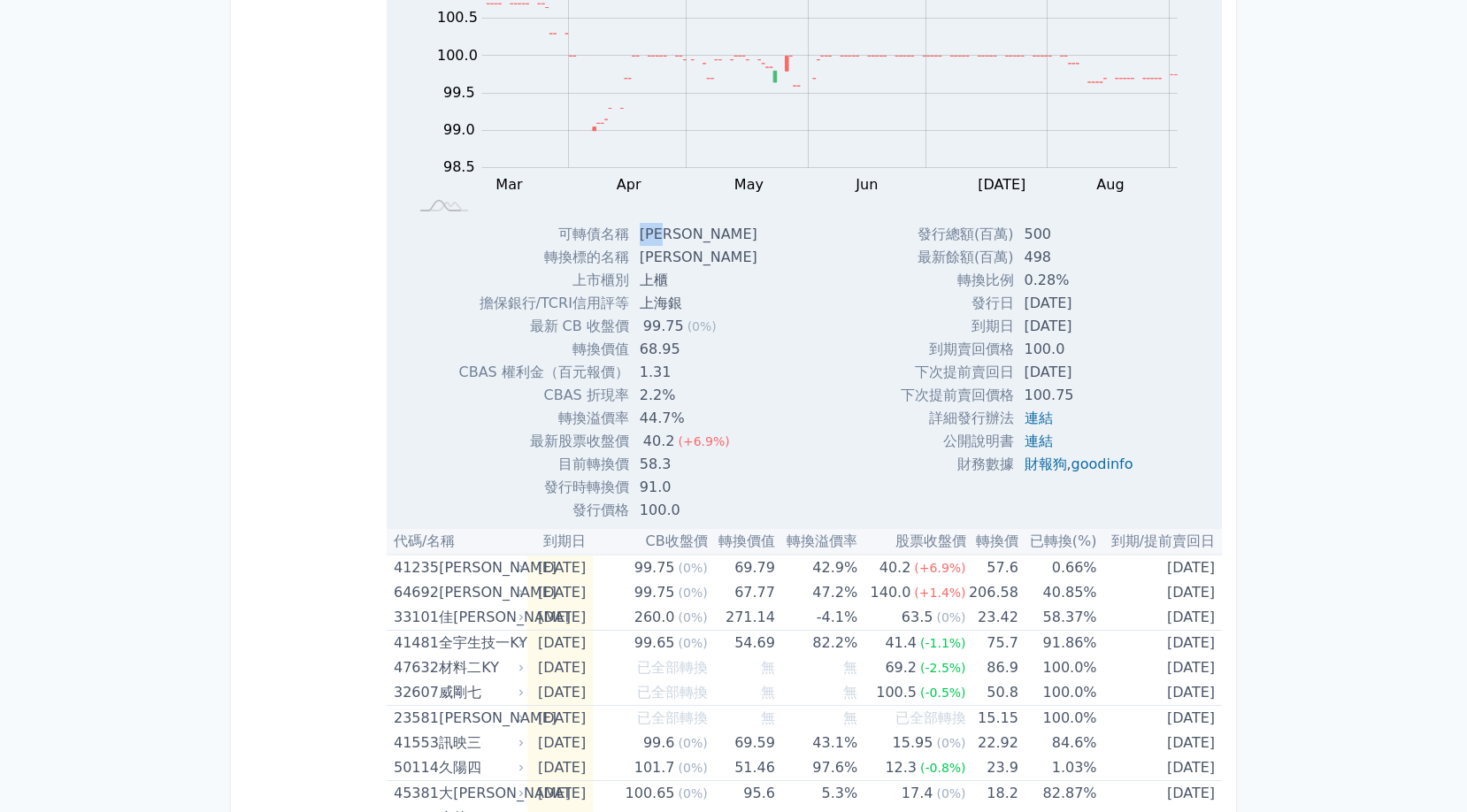
scroll to position [1096, 0]
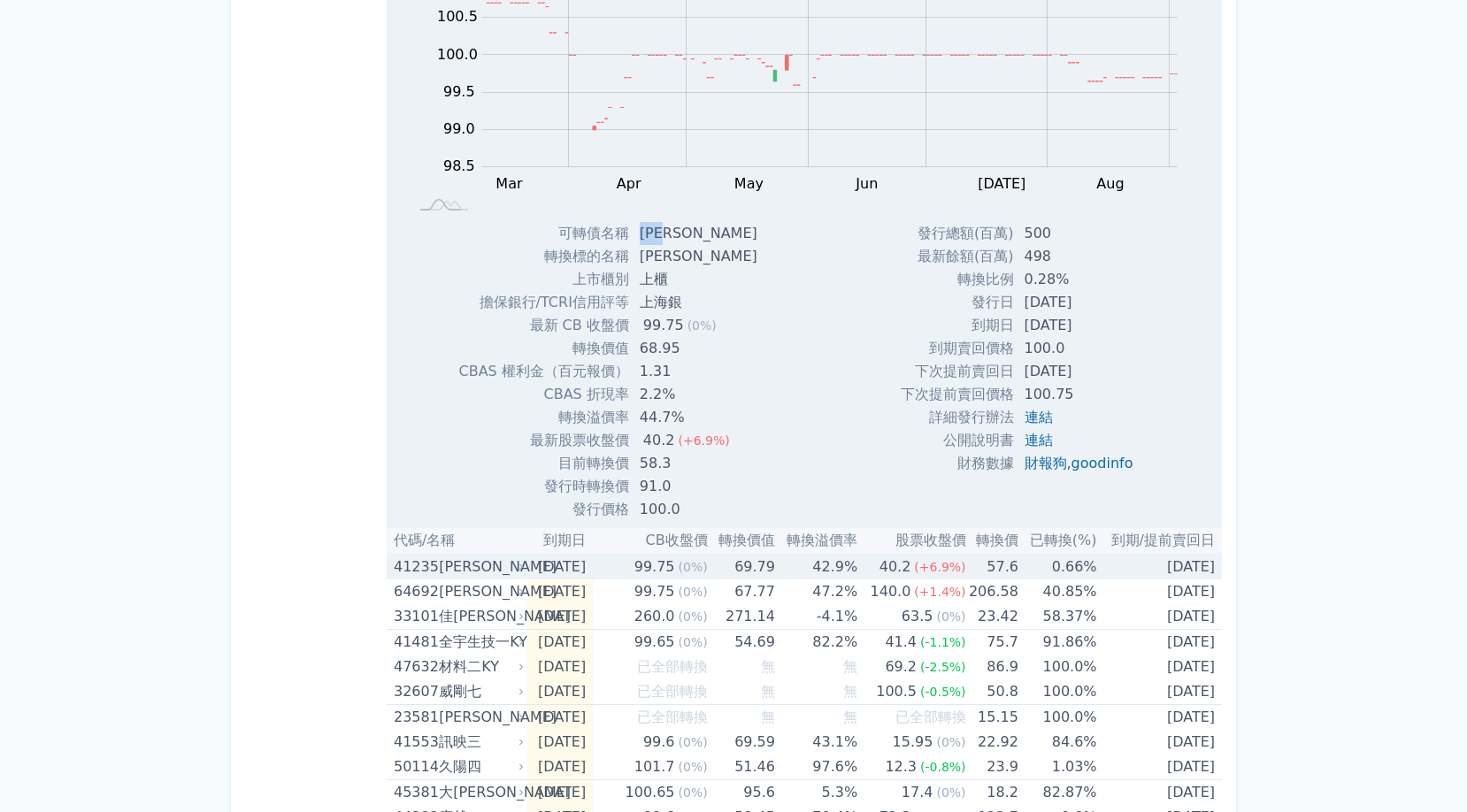
click at [496, 563] on div "[PERSON_NAME]" at bounding box center [480, 567] width 82 height 25
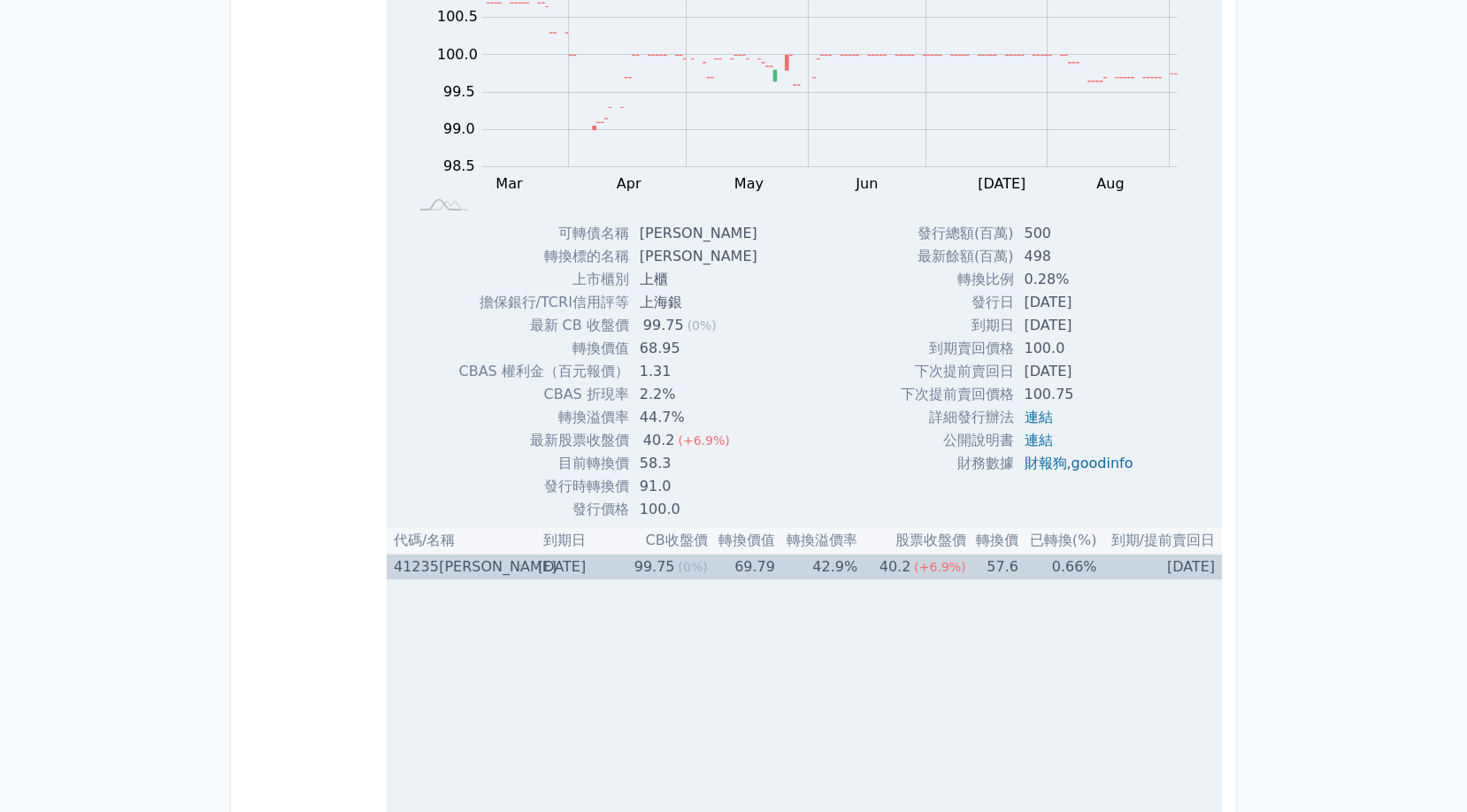
click at [496, 563] on div "[PERSON_NAME]" at bounding box center [480, 567] width 82 height 25
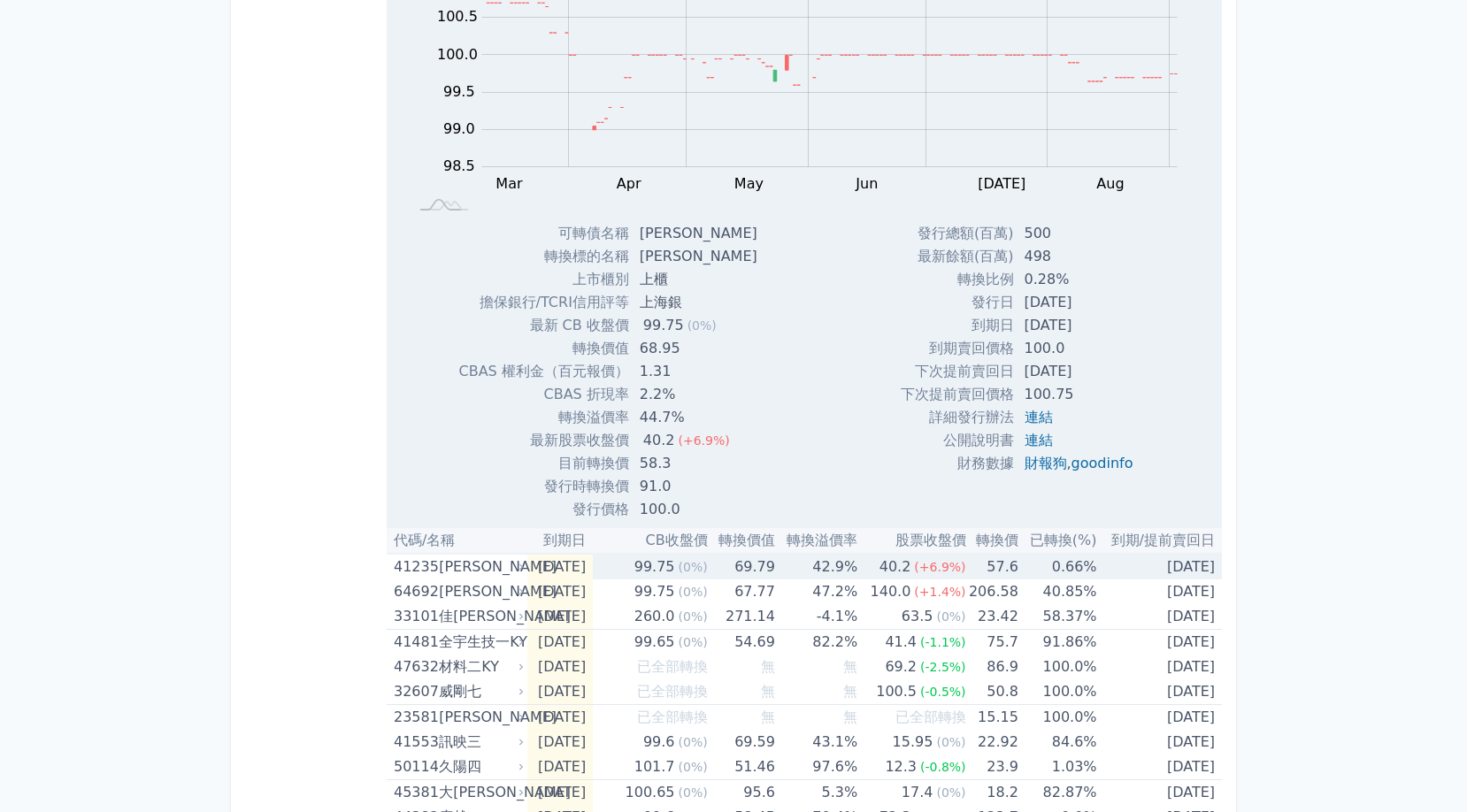
click at [496, 563] on div "[PERSON_NAME]" at bounding box center [480, 567] width 82 height 25
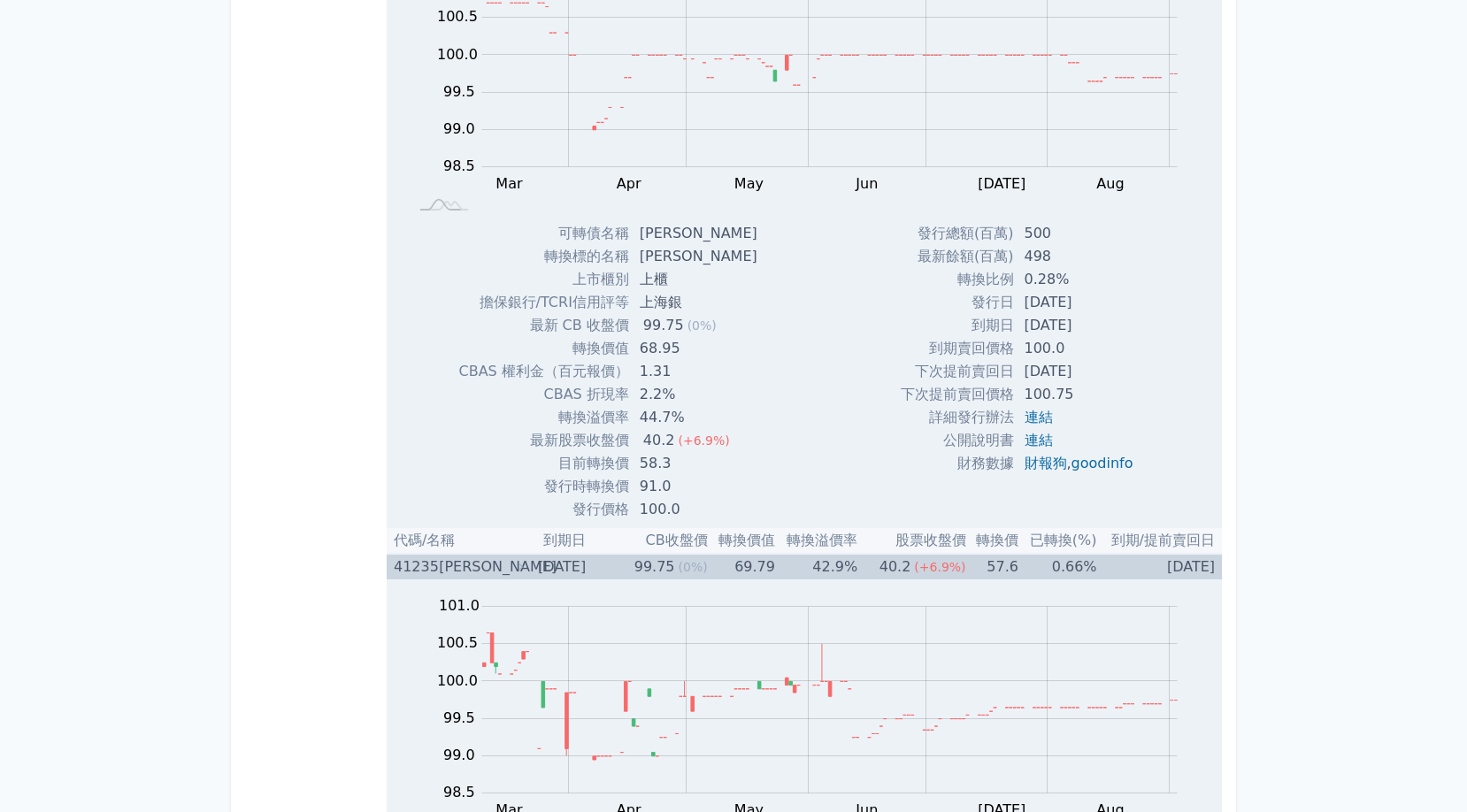
click at [496, 563] on div "[PERSON_NAME]" at bounding box center [480, 567] width 82 height 25
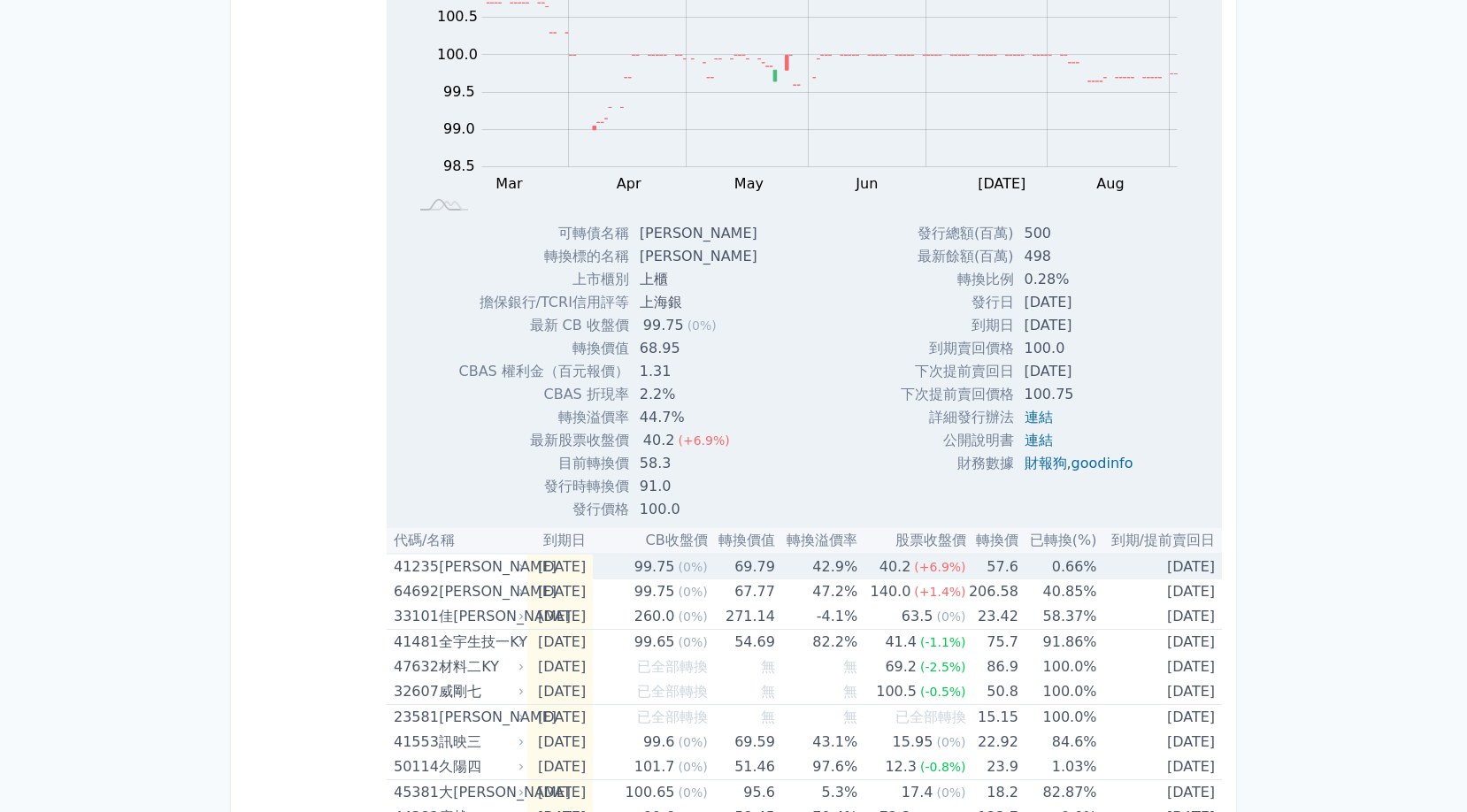
click at [496, 563] on div "[PERSON_NAME]" at bounding box center [480, 567] width 82 height 25
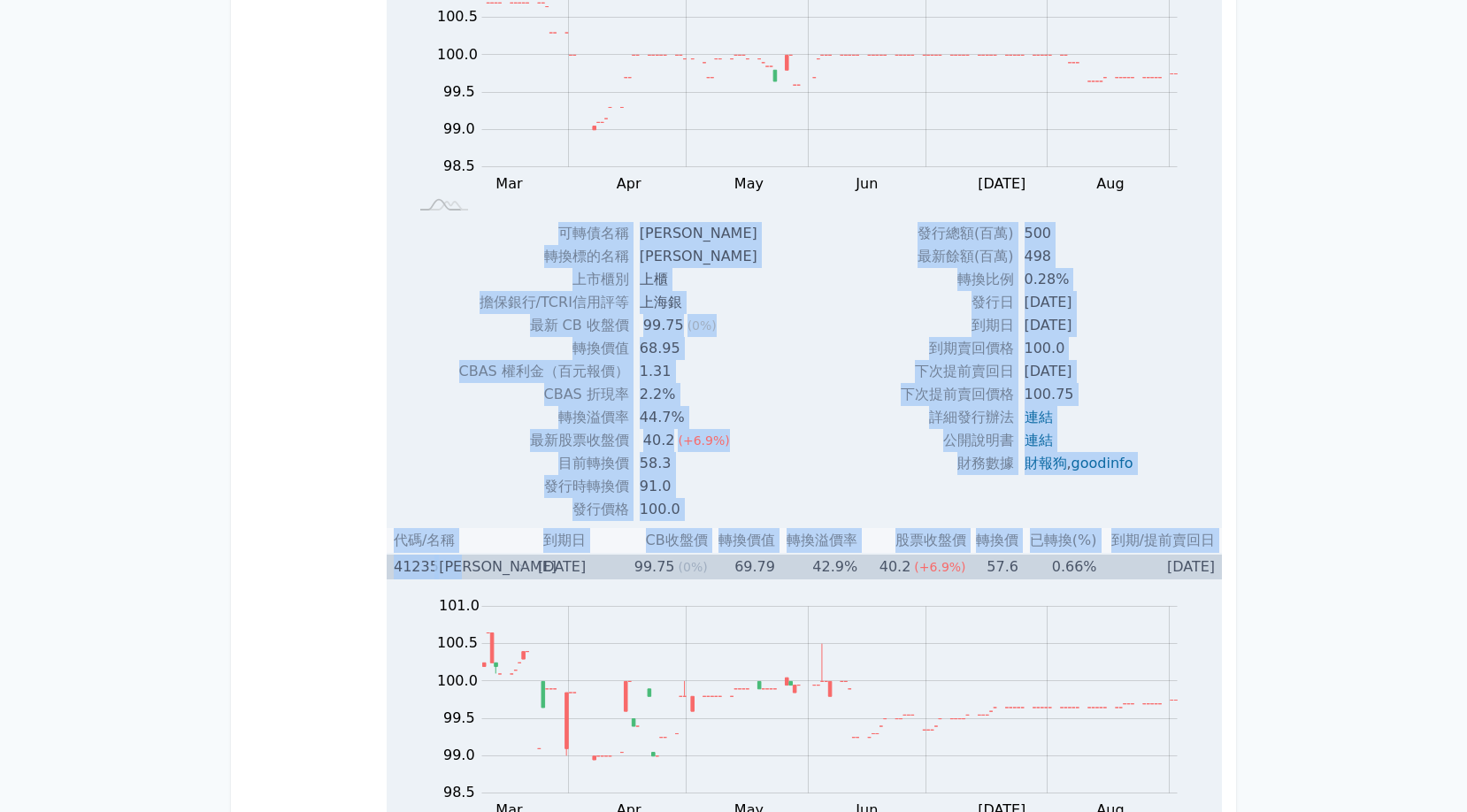
drag, startPoint x: 372, startPoint y: 567, endPoint x: 489, endPoint y: 567, distance: 117.0
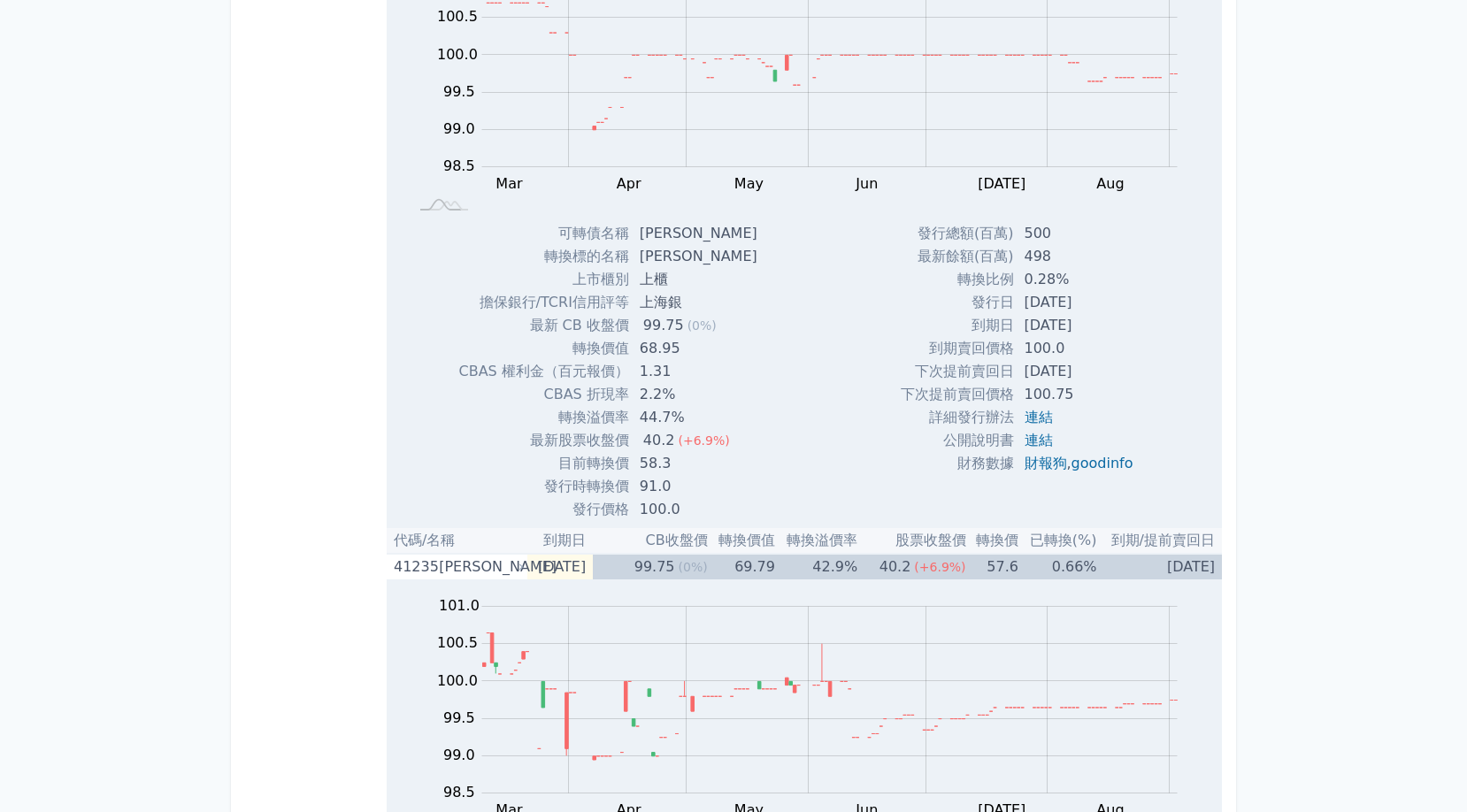
click at [457, 447] on div "可轉債名稱 [PERSON_NAME] 轉換標的名稱 [PERSON_NAME] 上市櫃別 上櫃 擔保銀行/TCRI信用評等 上海銀 最新 CB 收盤價 99…" at bounding box center [608, 371] width 339 height 299
drag, startPoint x: 402, startPoint y: 563, endPoint x: 484, endPoint y: 564, distance: 82.0
click at [484, 564] on div "41235 [PERSON_NAME]" at bounding box center [455, 567] width 122 height 25
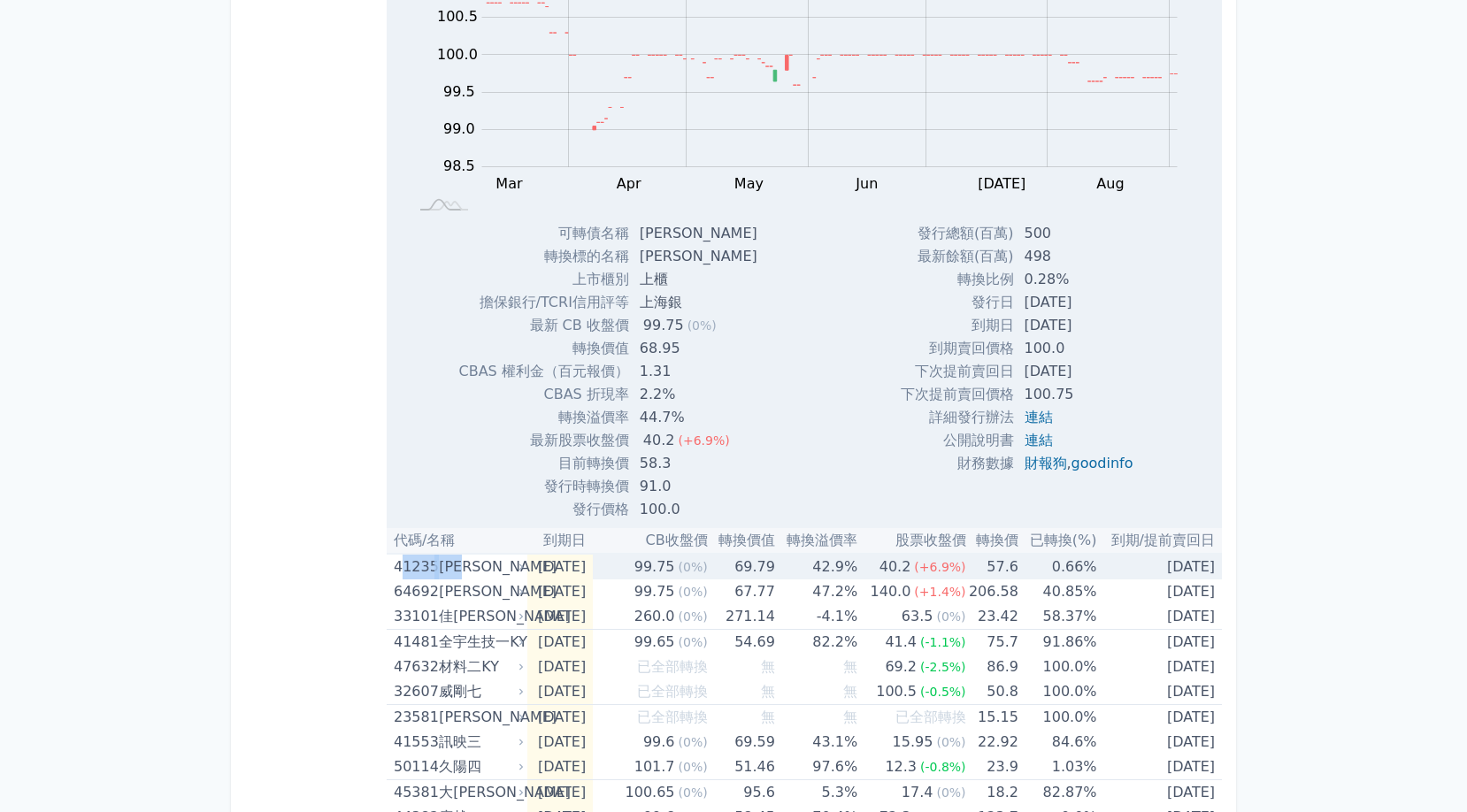
copy div "1235 [PERSON_NAME]"
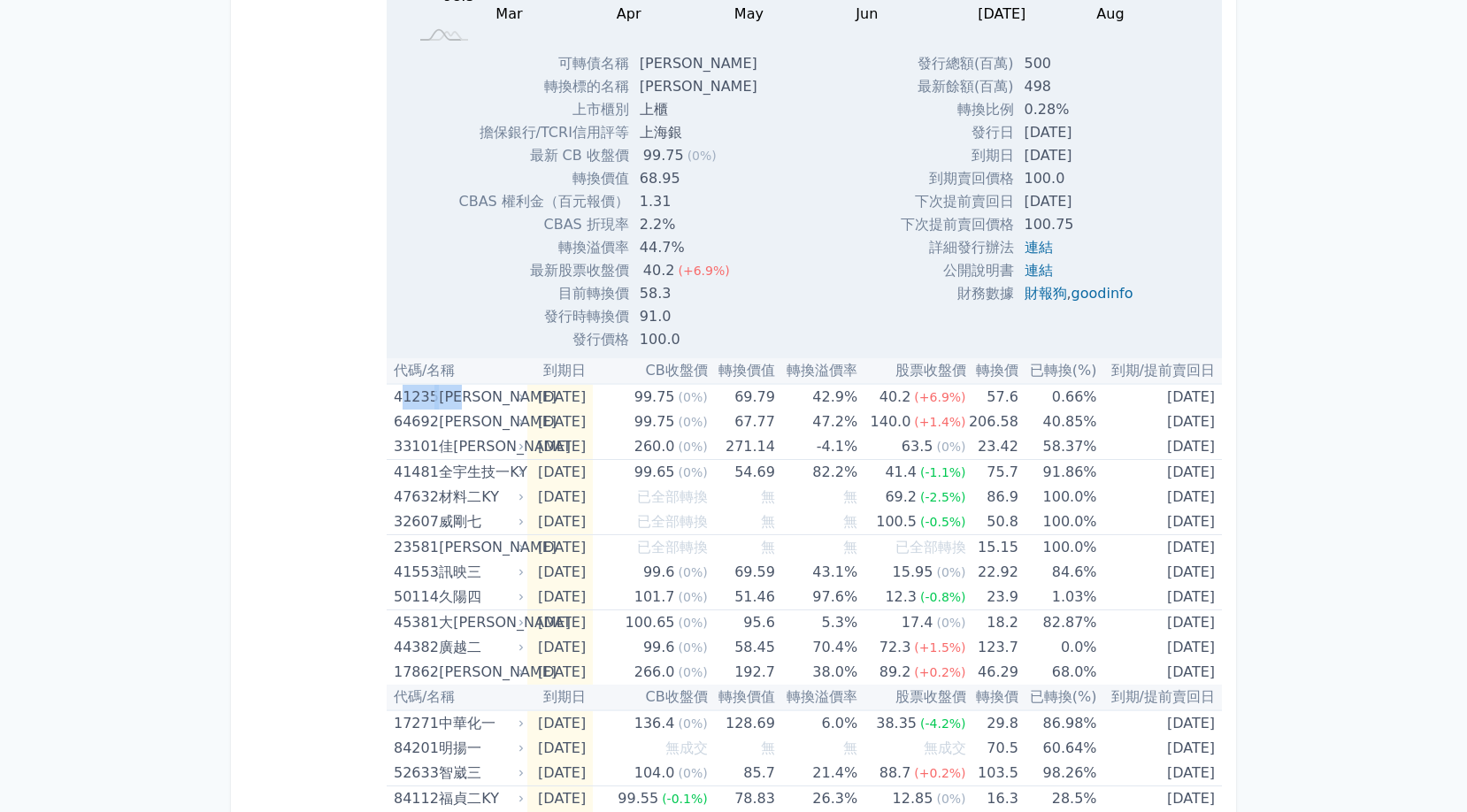
scroll to position [1270, 0]
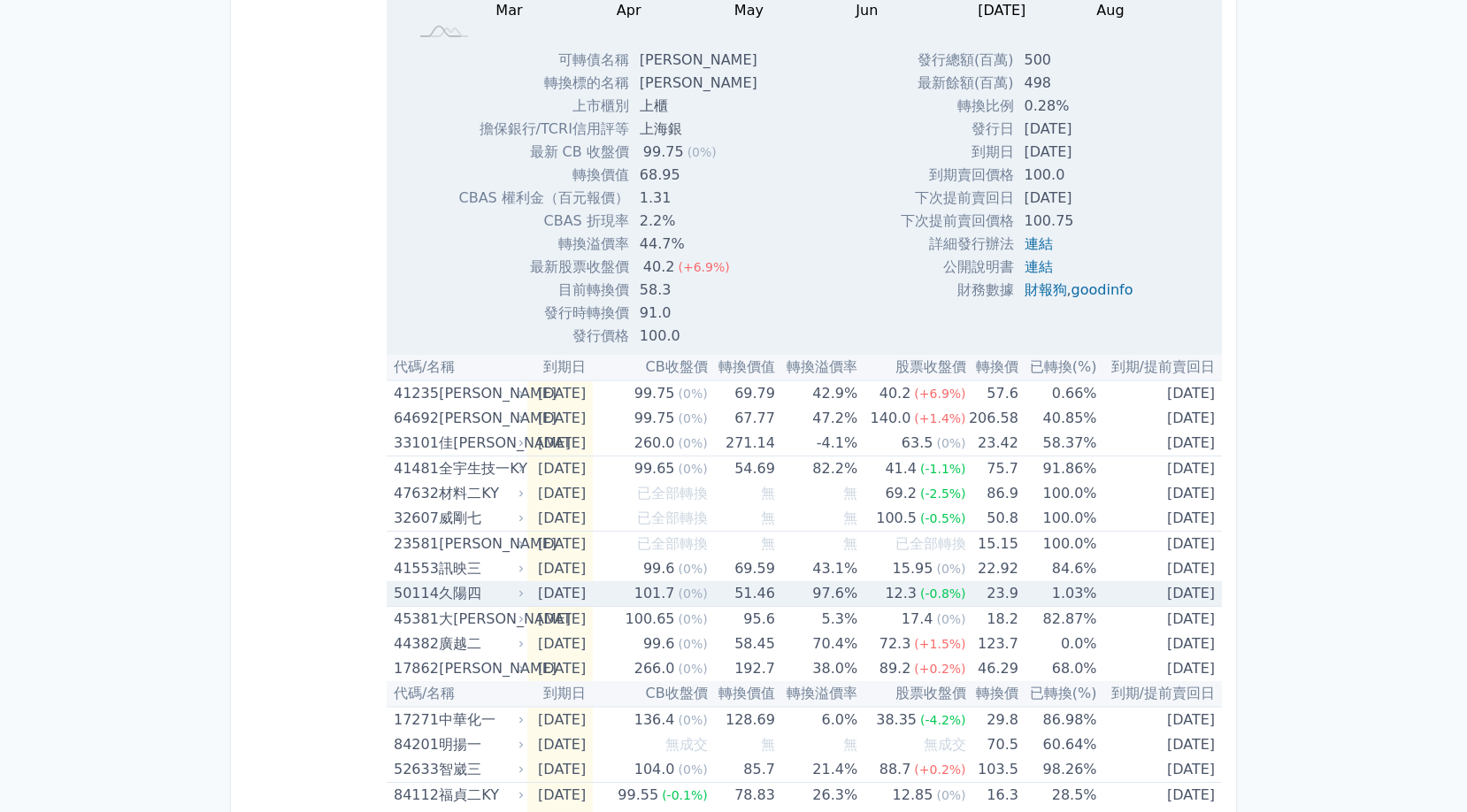
click at [481, 594] on div "久陽四" at bounding box center [480, 594] width 82 height 25
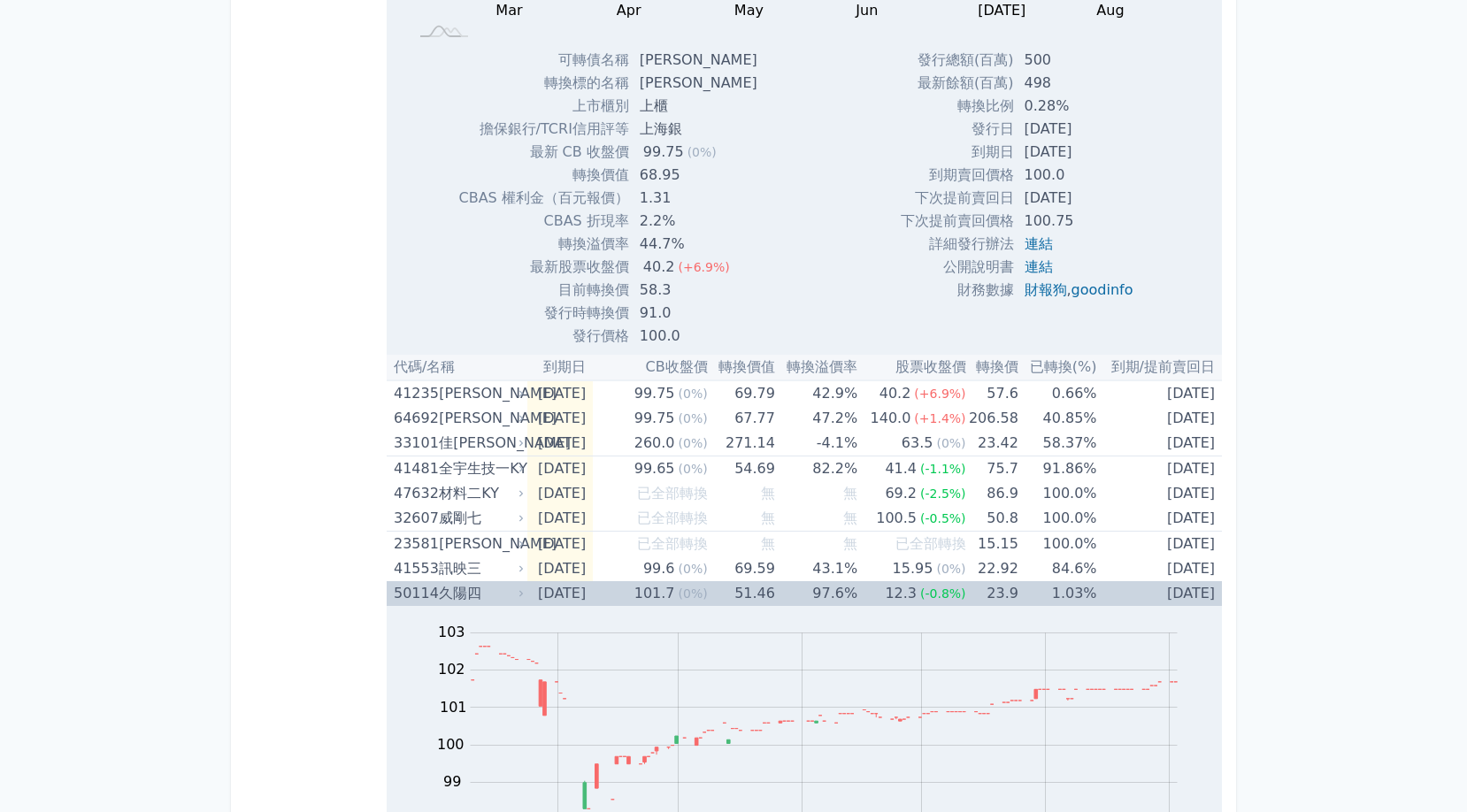
click at [481, 594] on div "久陽四" at bounding box center [480, 594] width 82 height 25
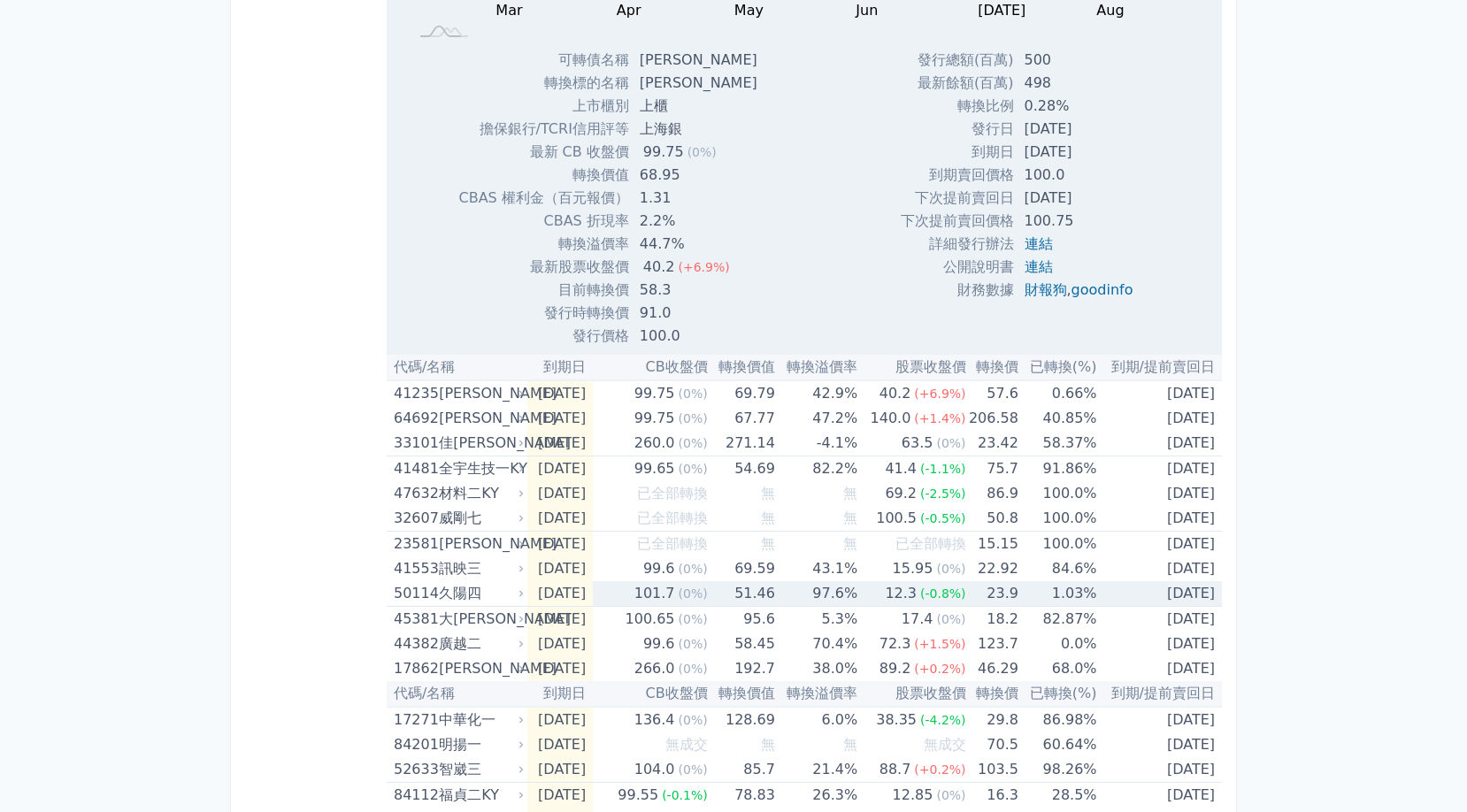
click at [481, 594] on div "久陽四" at bounding box center [480, 594] width 82 height 25
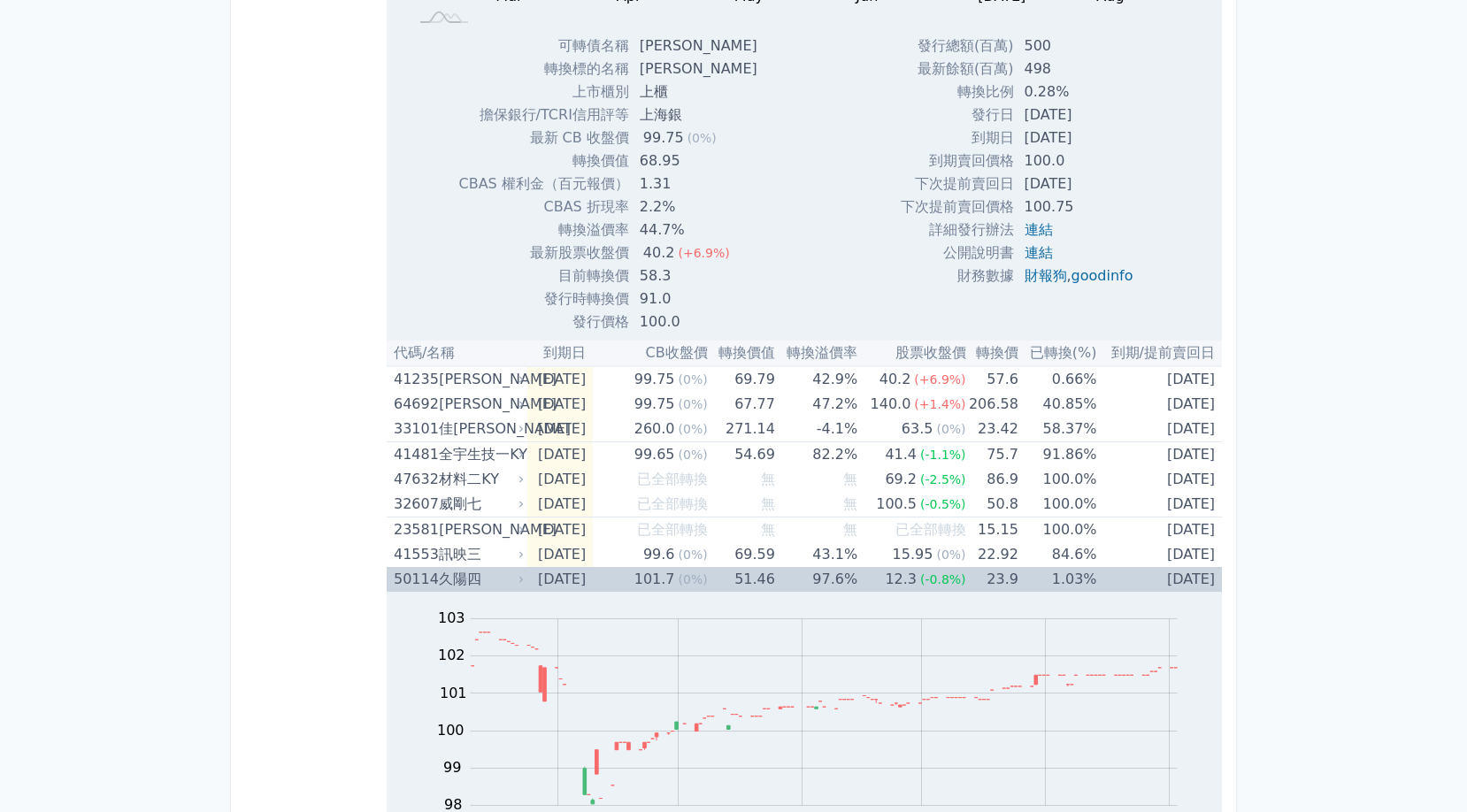
scroll to position [1285, 0]
click at [483, 591] on div "Zoom Out 100 96 97 98 99 100 101 102 103 104 L Mar Apr May Jun [DATE] Aug Sep O…" at bounding box center [803, 726] width 833 height 269
click at [495, 569] on div "久陽四" at bounding box center [480, 578] width 82 height 25
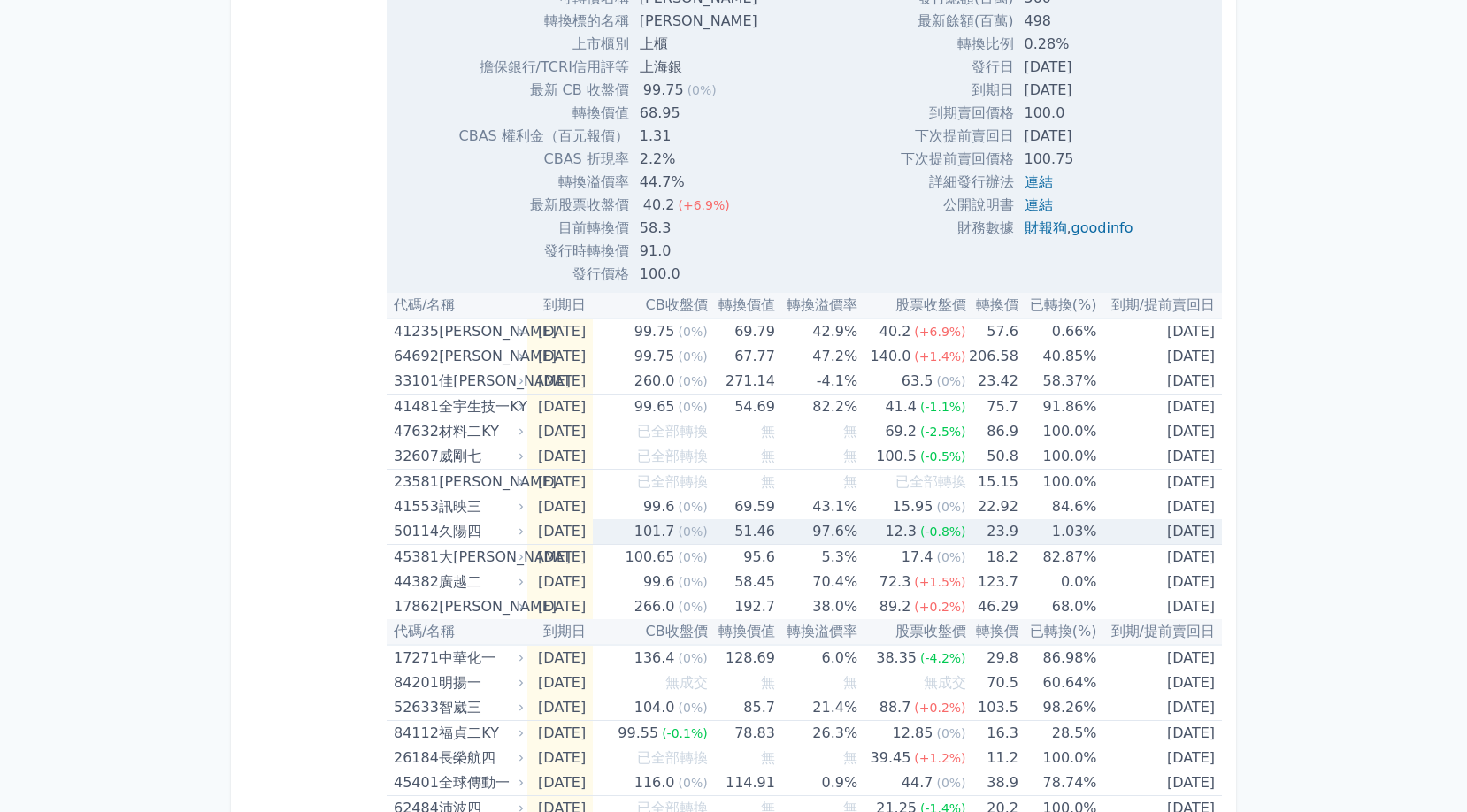
scroll to position [1333, 0]
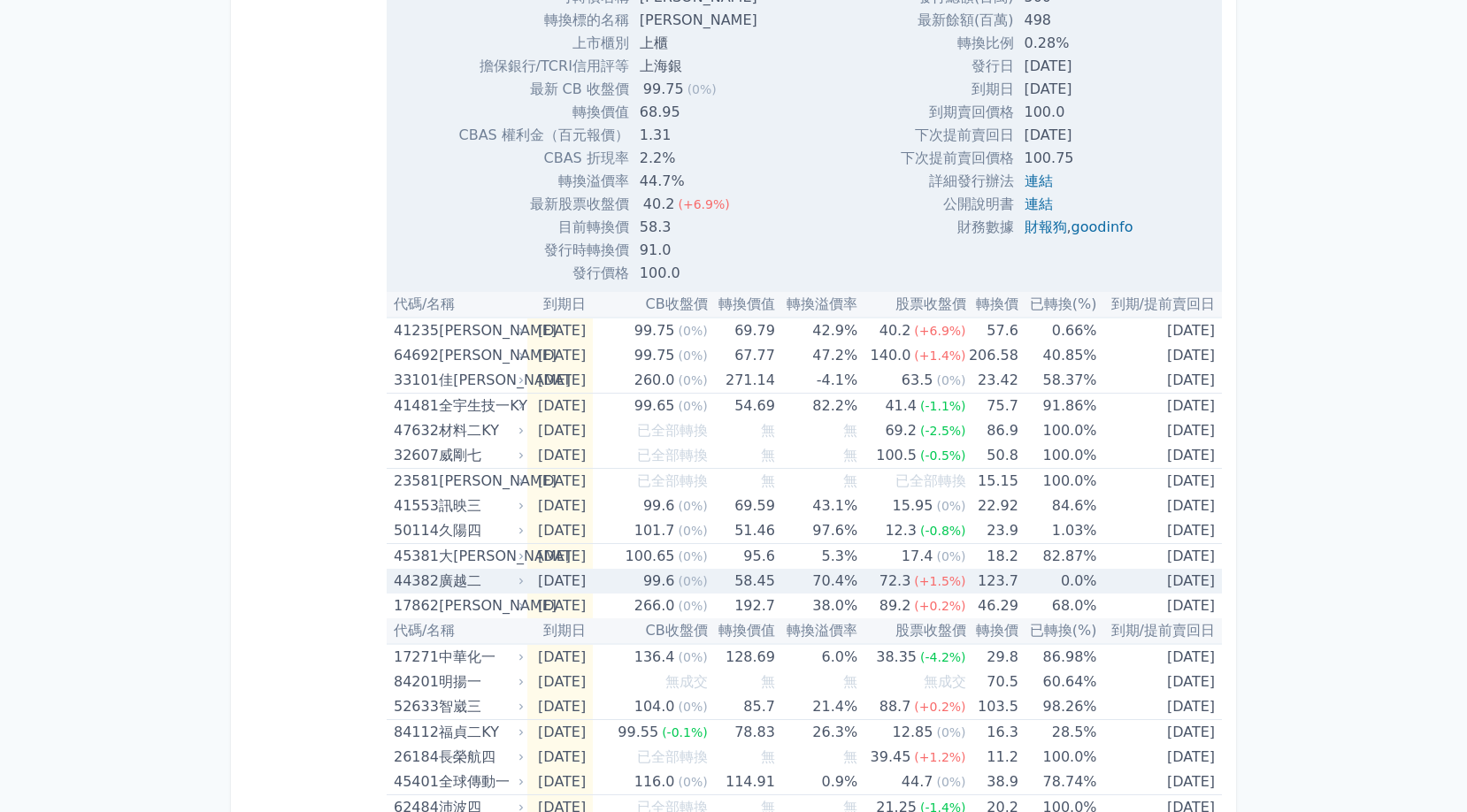
click at [493, 578] on div "廣越二" at bounding box center [480, 581] width 82 height 25
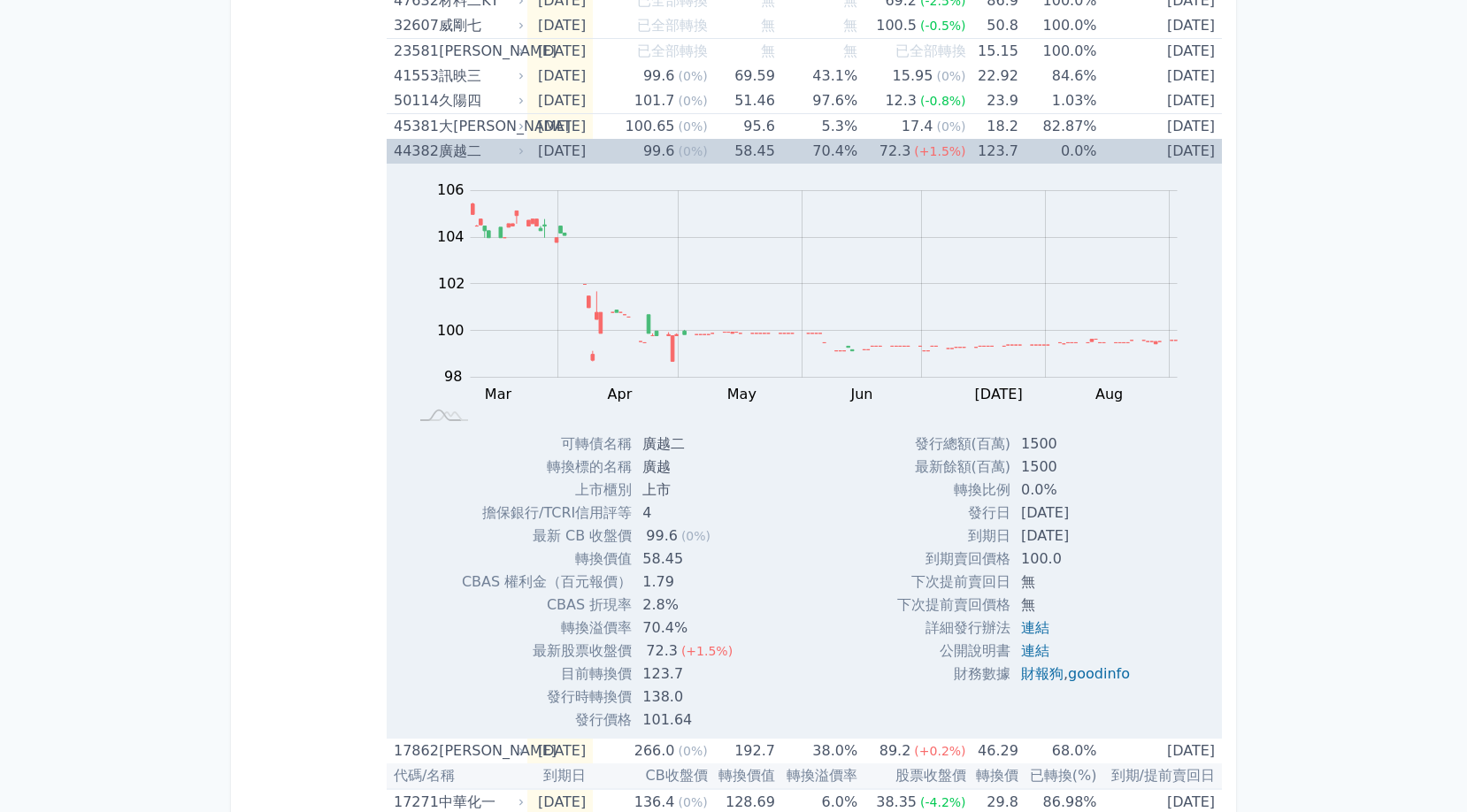
scroll to position [1762, 0]
click at [1029, 630] on link "連結" at bounding box center [1034, 627] width 28 height 16
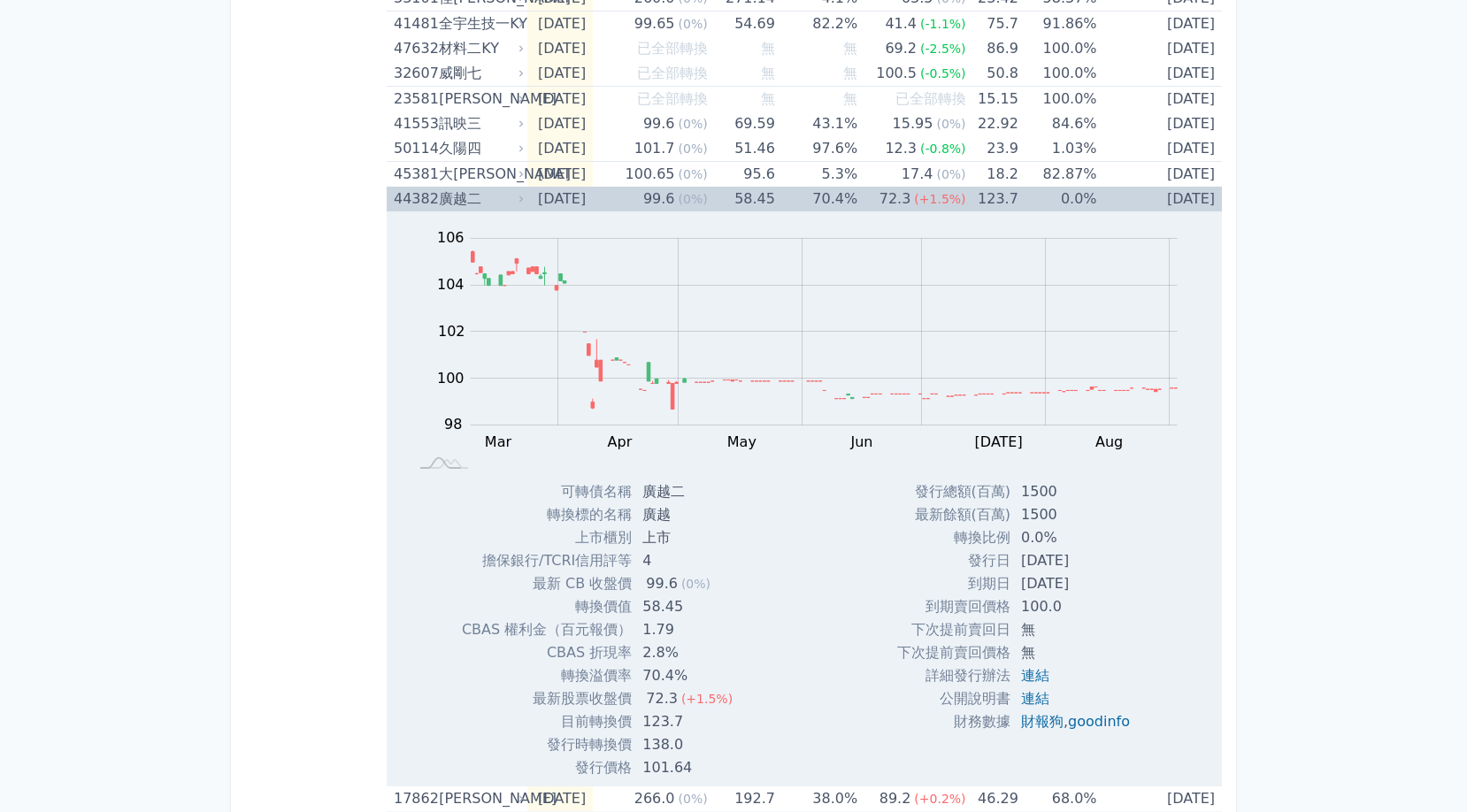
scroll to position [1707, 0]
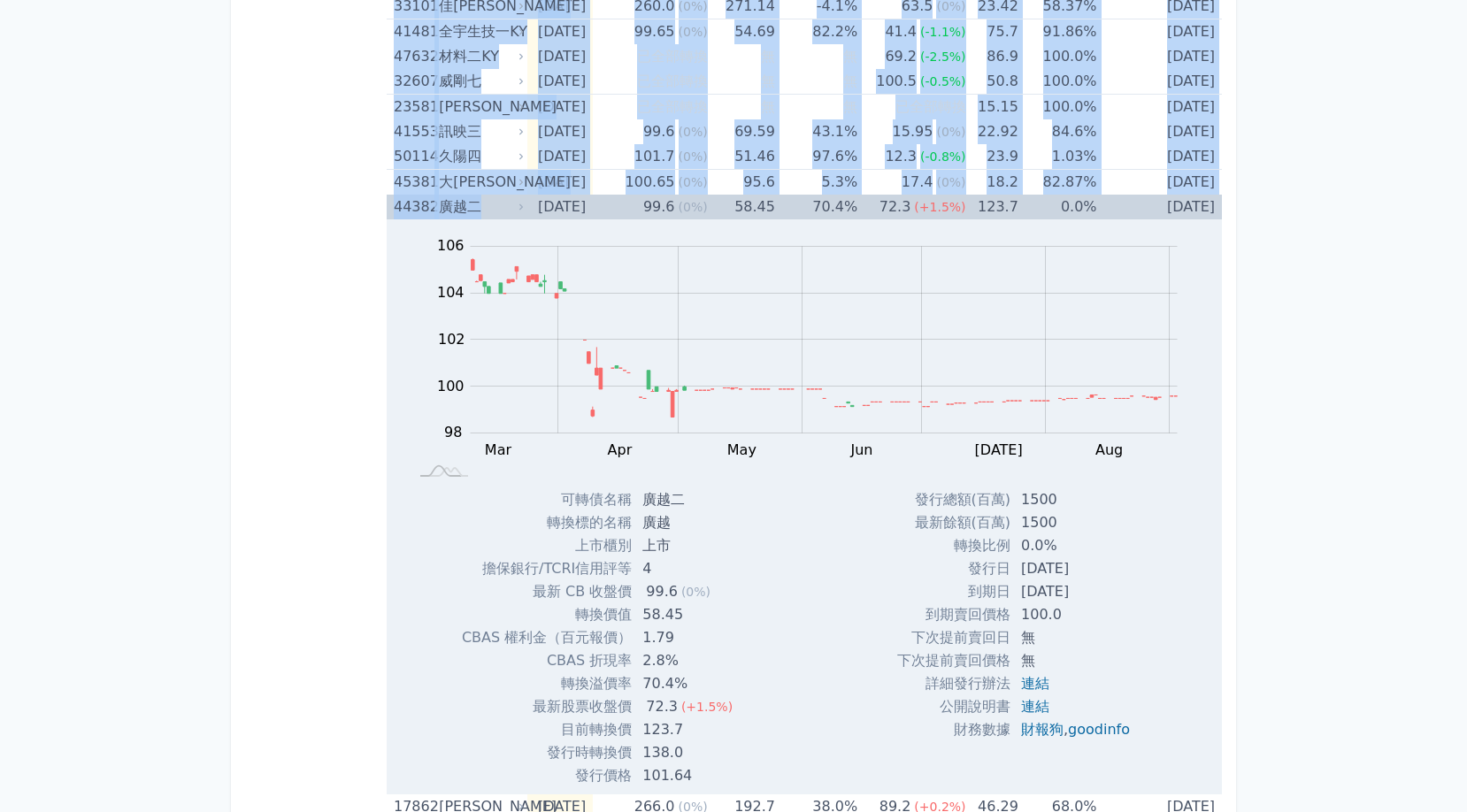
drag, startPoint x: 382, startPoint y: 206, endPoint x: 480, endPoint y: 206, distance: 98.0
click at [480, 206] on div "按代號排序 即將/近期發行 一年內到期 轉換比例 低收盤價 轉換價值接近百元 低轉換溢價 CBAS權利金 高賣回報酬率 即將到期可轉債列表 剛到期、或一年內到…" at bounding box center [734, 822] width 977 height 4930
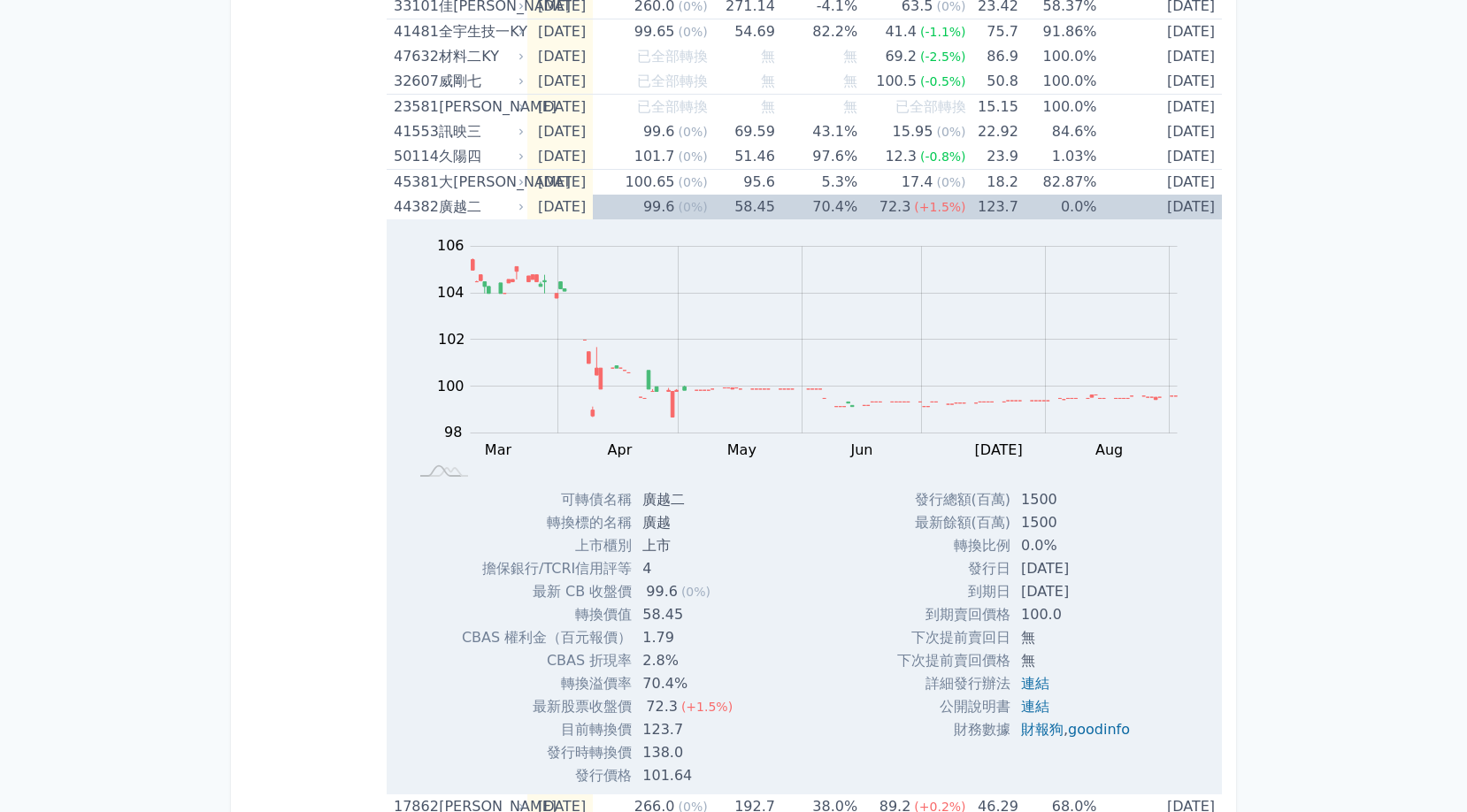
click at [347, 283] on div "按代號排序 即將/近期發行 一年內到期 轉換比例 低收盤價 轉換價值接近百元 低轉換溢價 CBAS權利金 高賣回報酬率" at bounding box center [315, 821] width 141 height 4915
copy div "44382 [PERSON_NAME]"
drag, startPoint x: 398, startPoint y: 200, endPoint x: 498, endPoint y: 202, distance: 100.0
click at [498, 203] on div "44382 [PERSON_NAME]" at bounding box center [455, 207] width 122 height 25
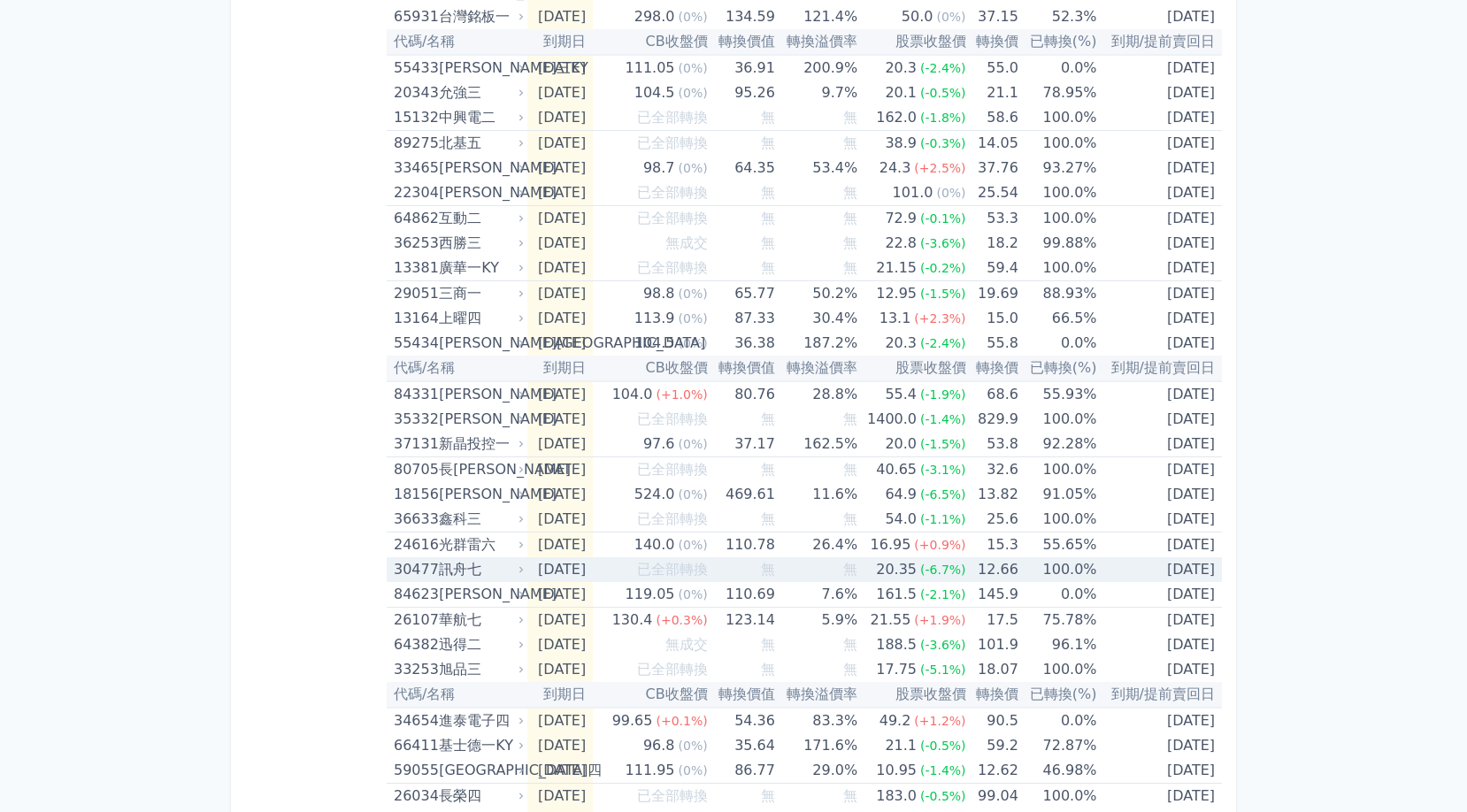
scroll to position [2593, 0]
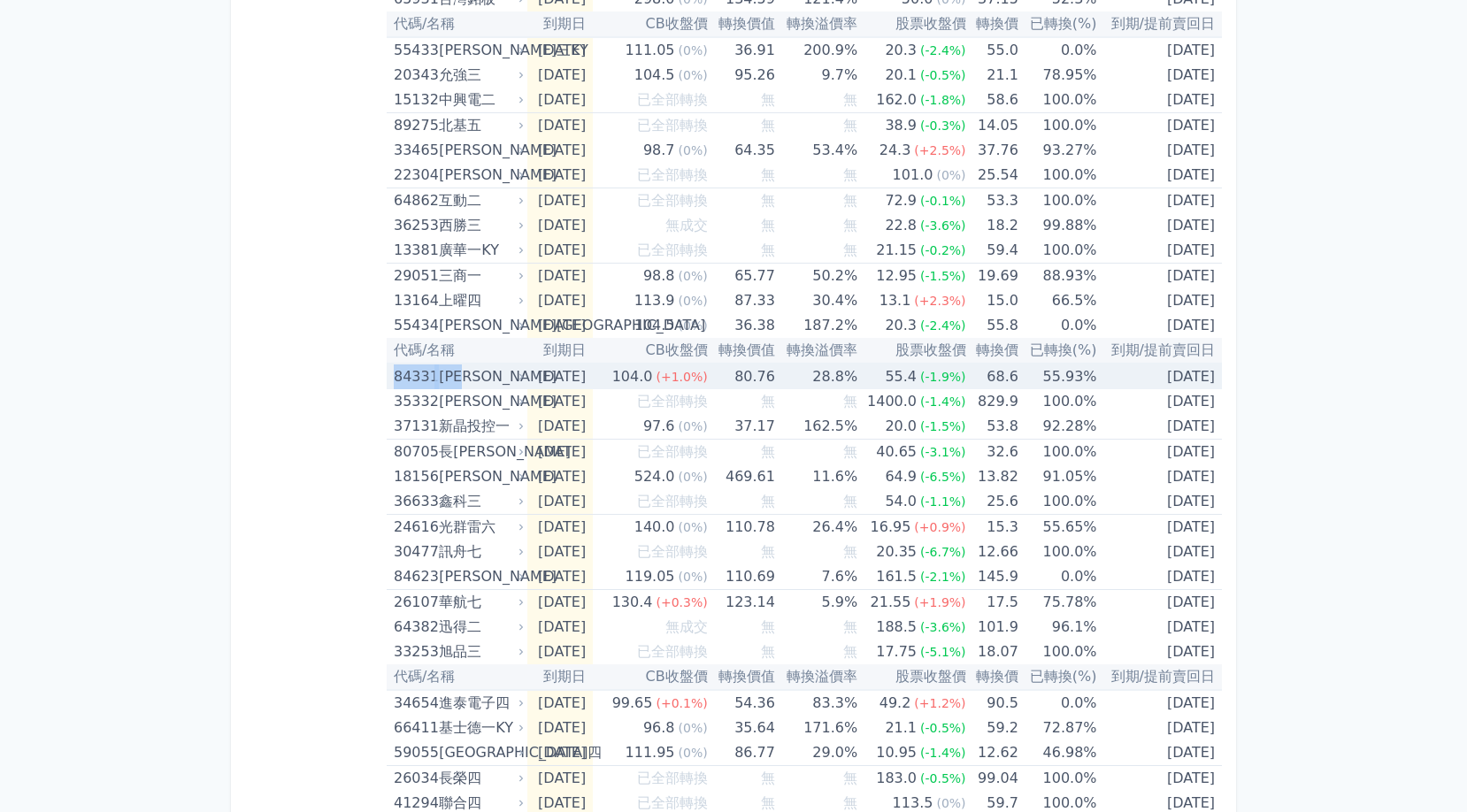
drag, startPoint x: 389, startPoint y: 375, endPoint x: 510, endPoint y: 375, distance: 121.0
click at [510, 375] on td "84331 [PERSON_NAME]" at bounding box center [457, 376] width 140 height 26
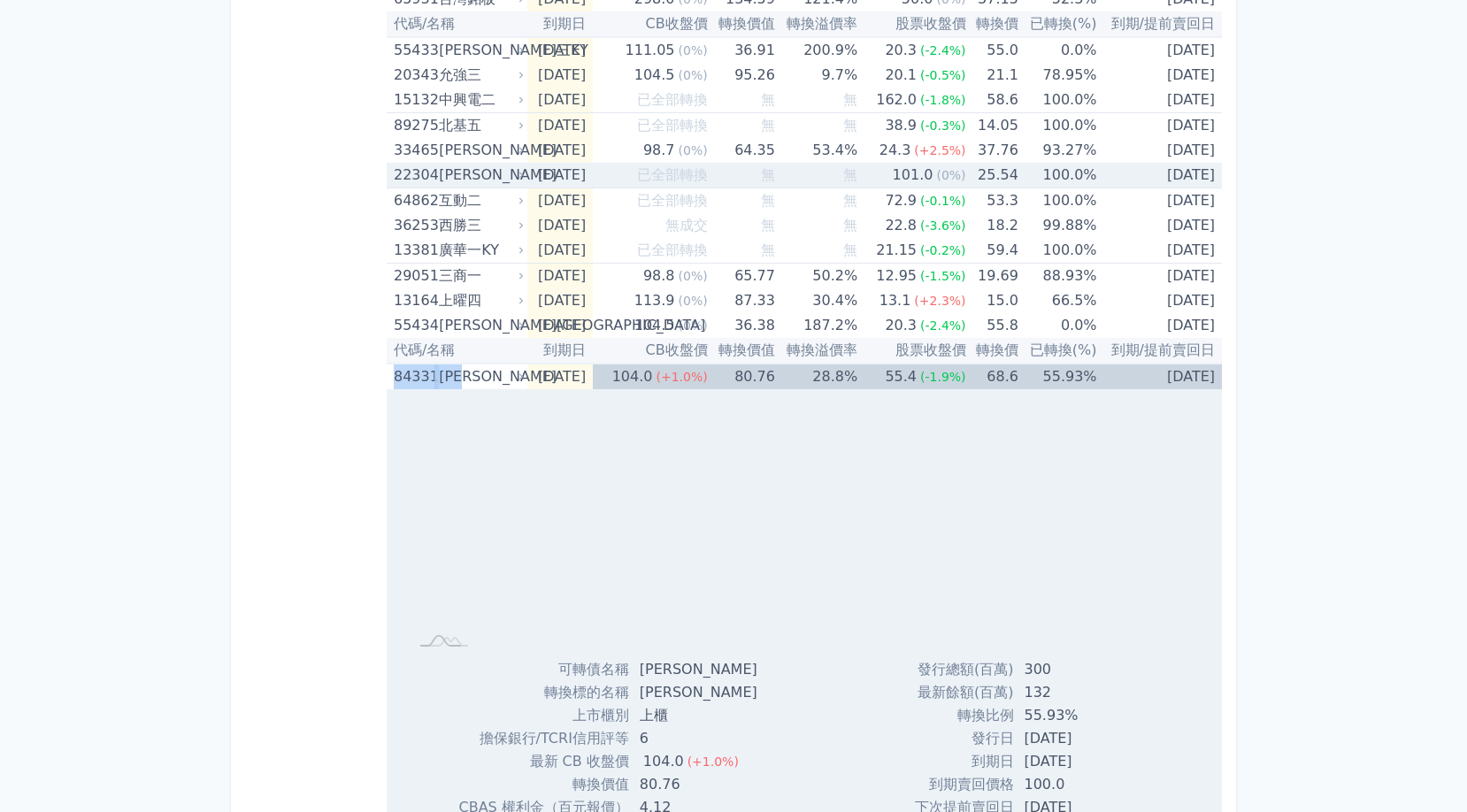
copy div "84331 [PERSON_NAME]"
